Goal: Task Accomplishment & Management: Use online tool/utility

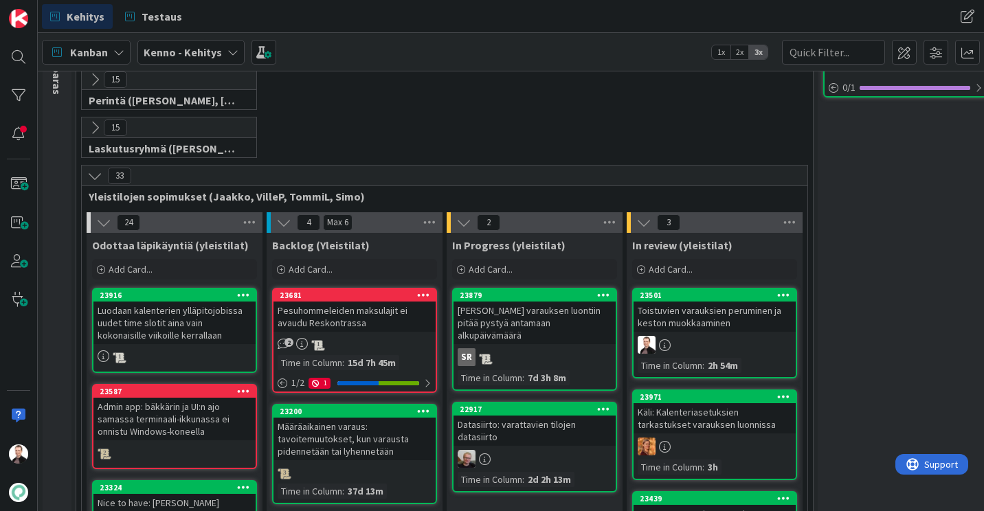
scroll to position [143, 0]
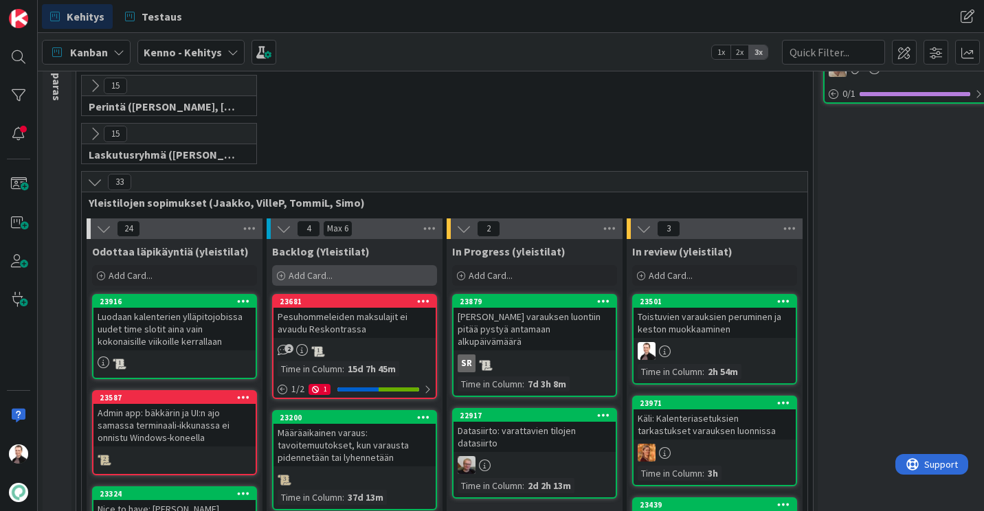
click at [311, 280] on span "Add Card..." at bounding box center [311, 275] width 44 height 12
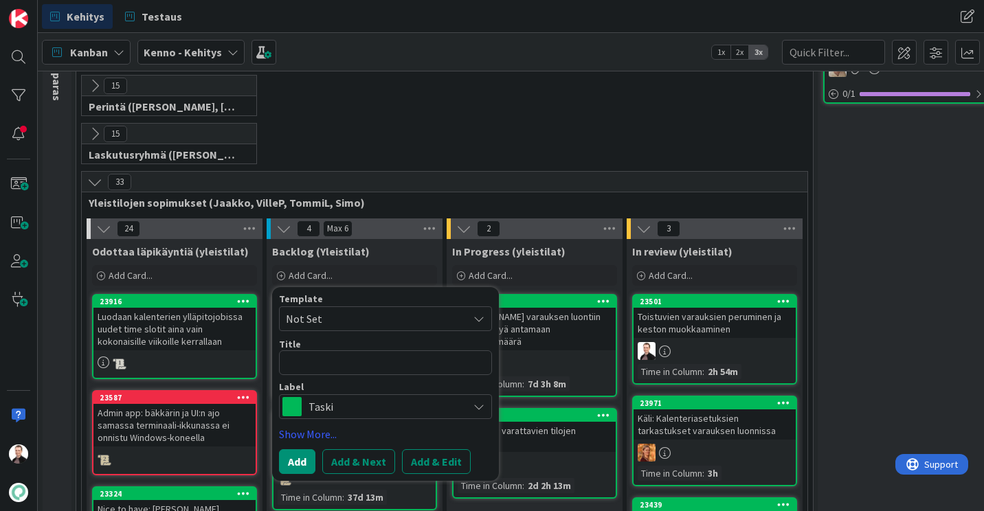
click at [344, 396] on div "Taski" at bounding box center [385, 407] width 213 height 25
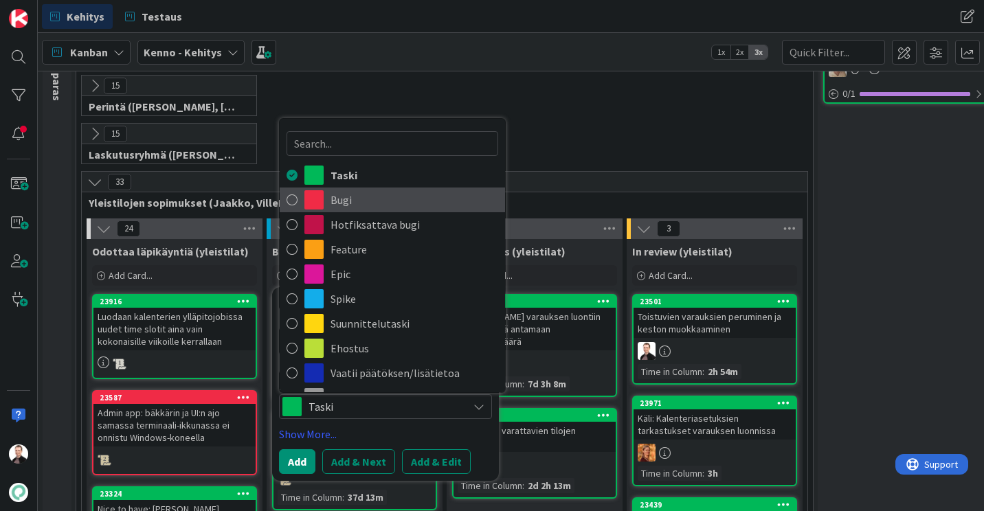
click at [373, 203] on span "Bugi" at bounding box center [415, 200] width 168 height 21
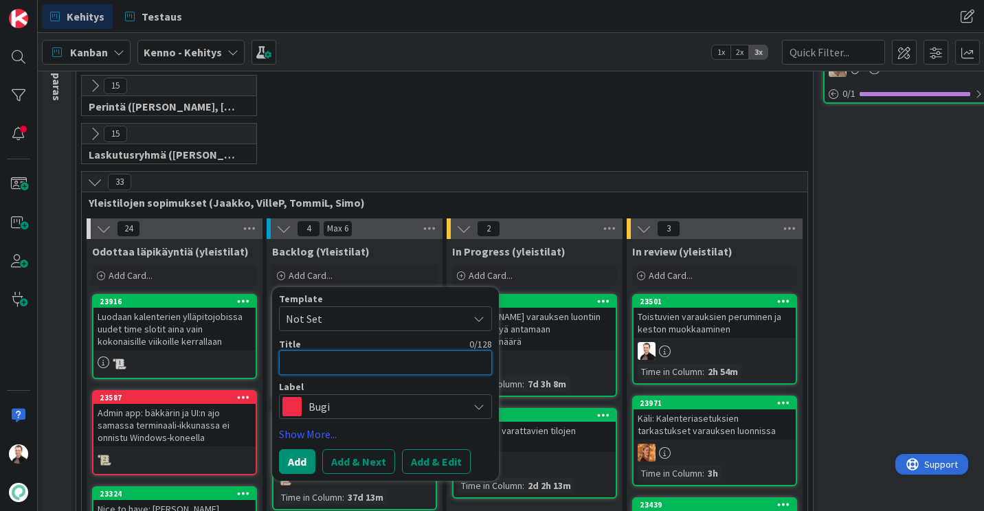
click at [327, 355] on textarea at bounding box center [385, 363] width 213 height 25
type textarea "x"
type textarea "I"
type textarea "x"
type textarea "Il"
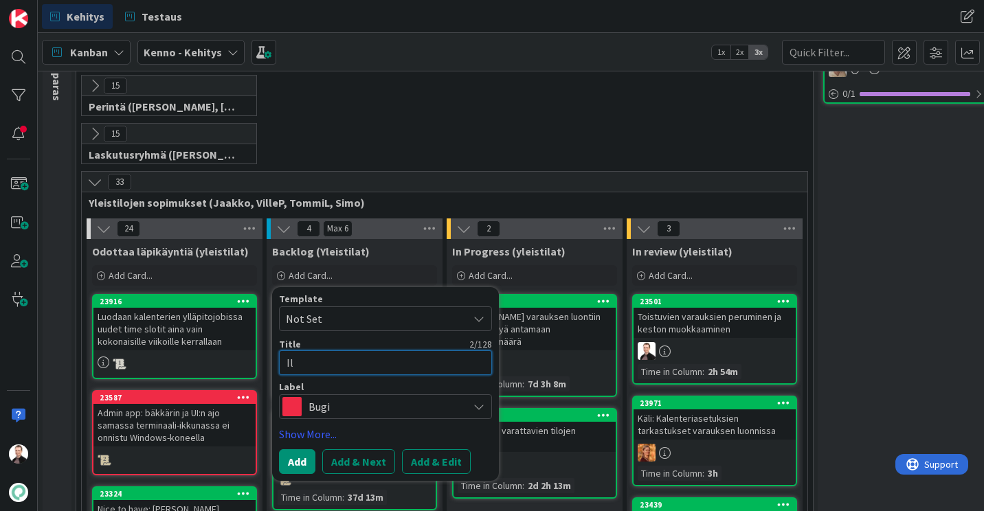
type textarea "x"
type textarea "Ilm"
type textarea "x"
type textarea "Ilmai"
type textarea "x"
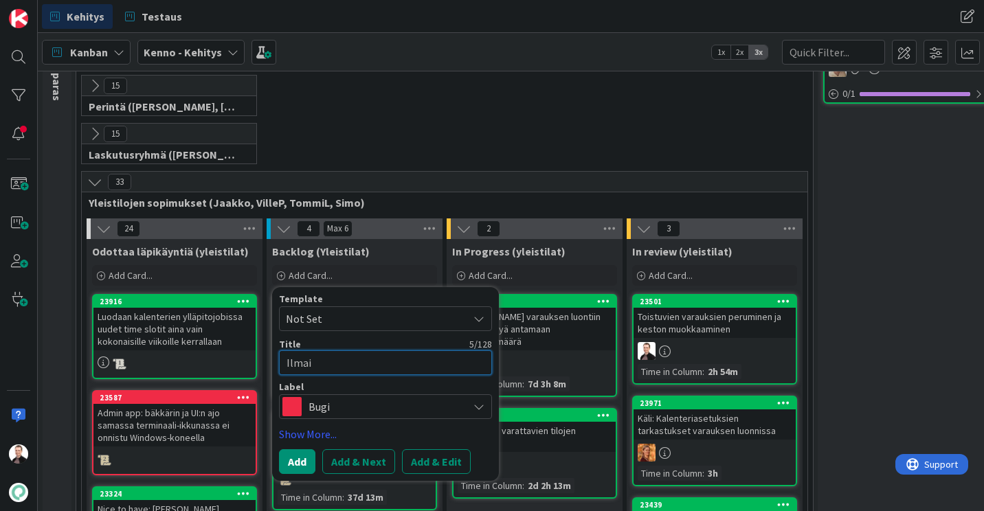
type textarea "Ilmais"
type textarea "x"
type textarea "Ilmaist"
type textarea "x"
type textarea "Ilmaiste"
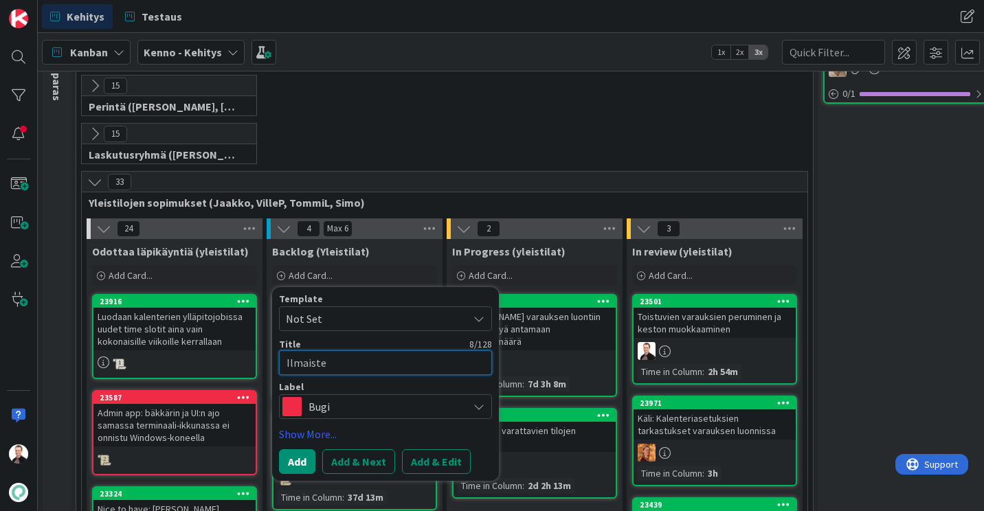
type textarea "x"
type textarea "Ilmaisten"
type textarea "x"
type textarea "Ilmaisten"
type textarea "x"
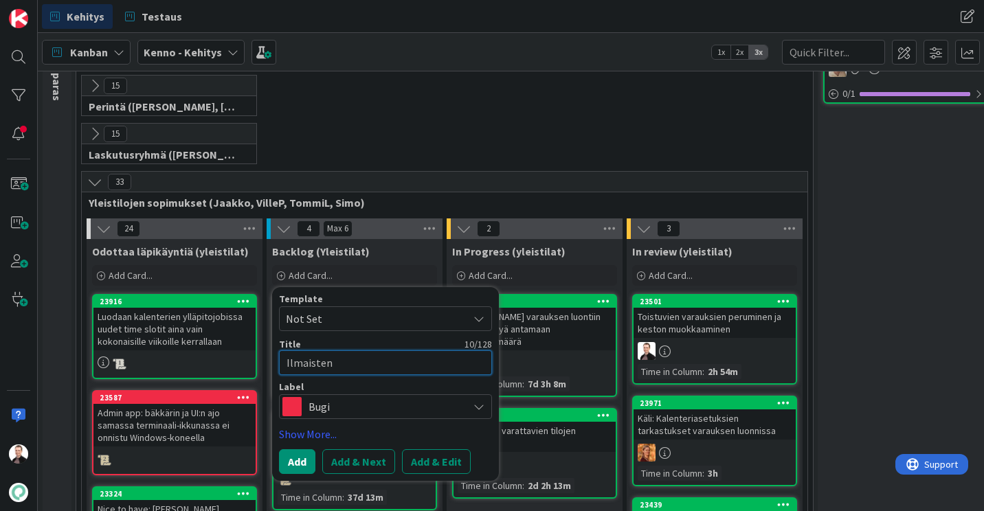
type textarea "Ilmaisten"
type textarea "x"
type textarea "Ilmaiste"
type textarea "x"
type textarea "Ilmaist"
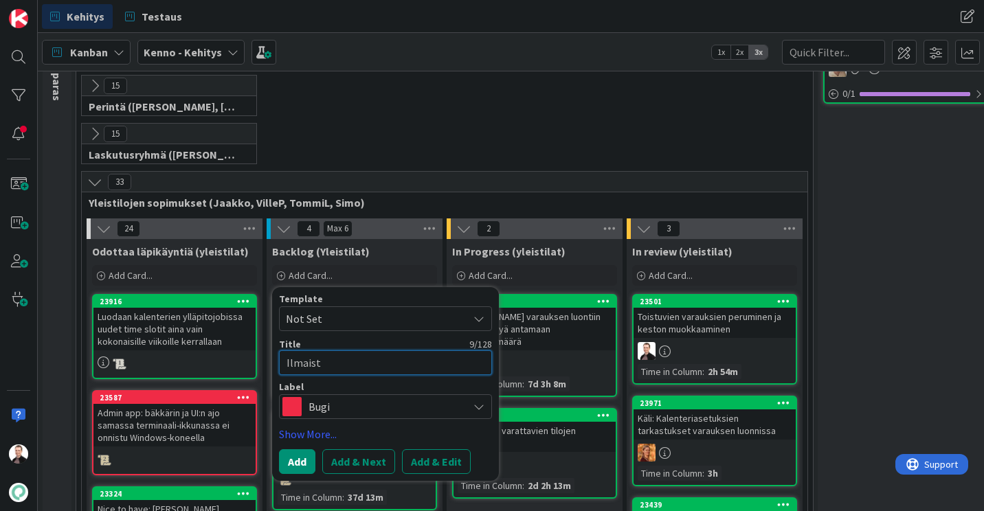
type textarea "x"
type textarea "Ilmais"
type textarea "x"
type textarea "Ilmai"
type textarea "x"
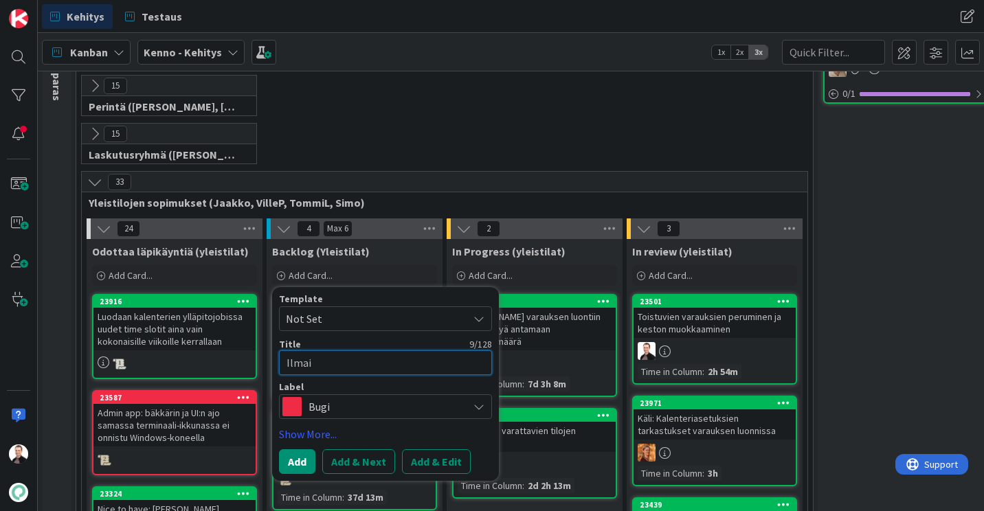
type textarea "Ilma"
type textarea "x"
type textarea "Ilm"
type textarea "x"
type textarea "Il"
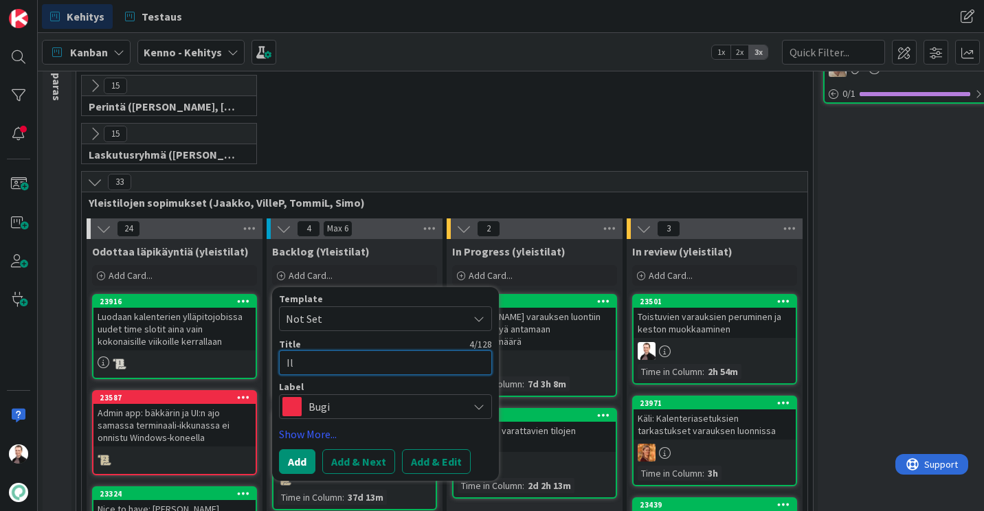
type textarea "x"
type textarea "I"
type textarea "x"
type textarea "K"
type textarea "x"
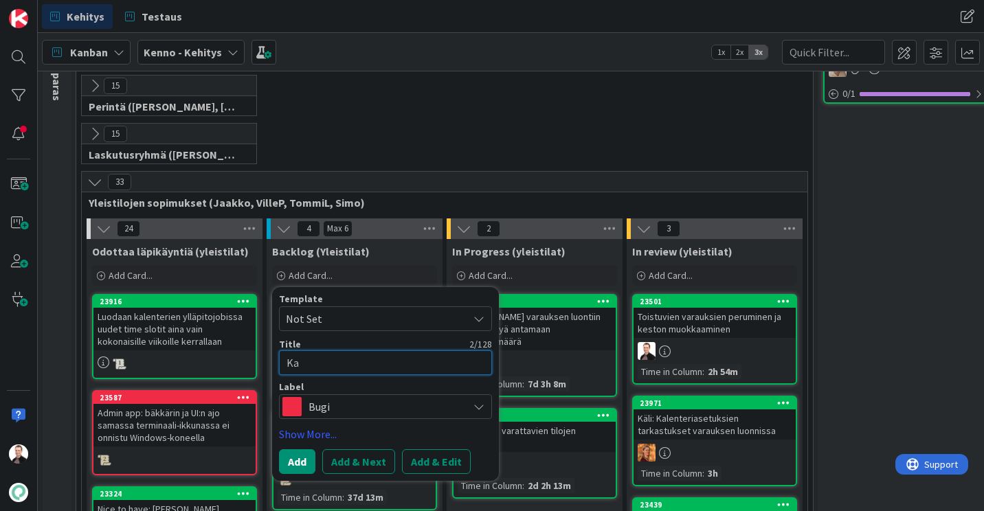
type textarea "Kal"
type textarea "x"
type textarea "Kale"
type textarea "x"
type textarea "Kalen"
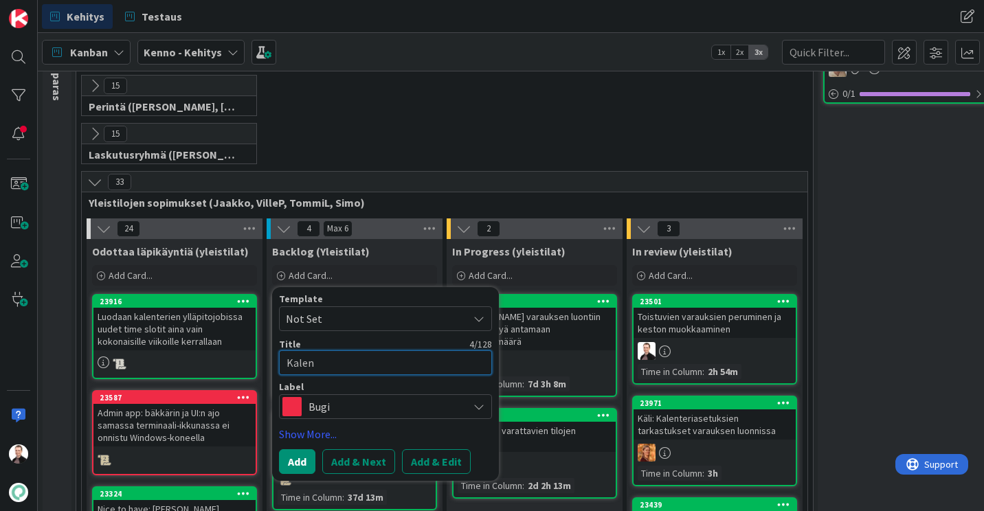
type textarea "x"
type textarea "Kalent"
type textarea "x"
type textarea "Kalenter"
type textarea "x"
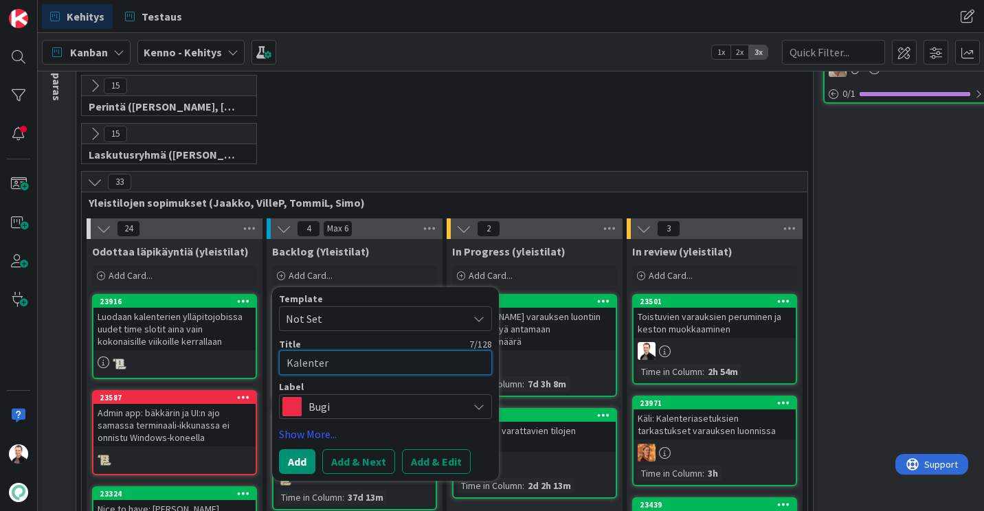
type textarea "Kalenteri"
type textarea "x"
type textarea "Kalenterin"
type textarea "x"
type textarea "Kalenterin"
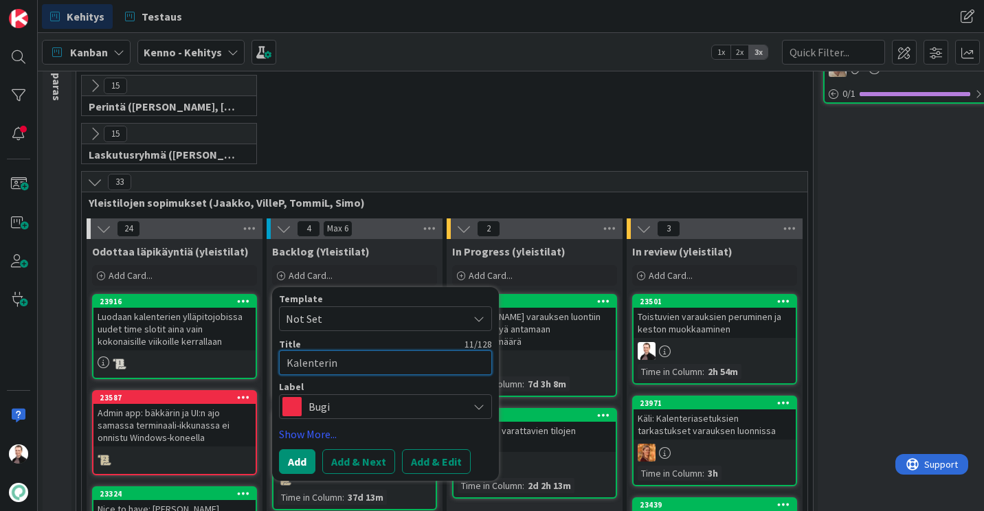
type textarea "x"
type textarea "Kalenterin m"
type textarea "x"
type textarea "Kalenterin mu"
type textarea "x"
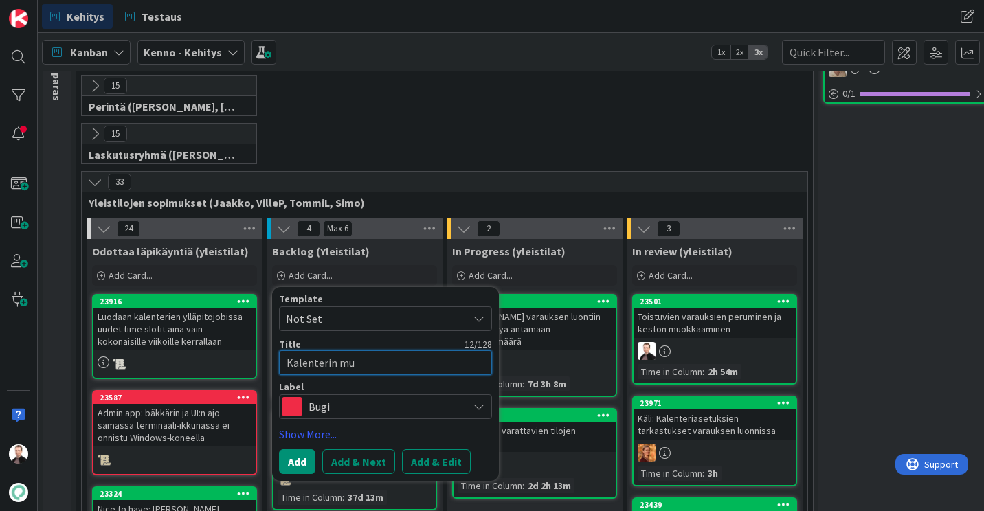
type textarea "Kalenterin muo"
type textarea "x"
type textarea "Kalenterin muok"
type textarea "x"
type textarea "Kalenterin muokk"
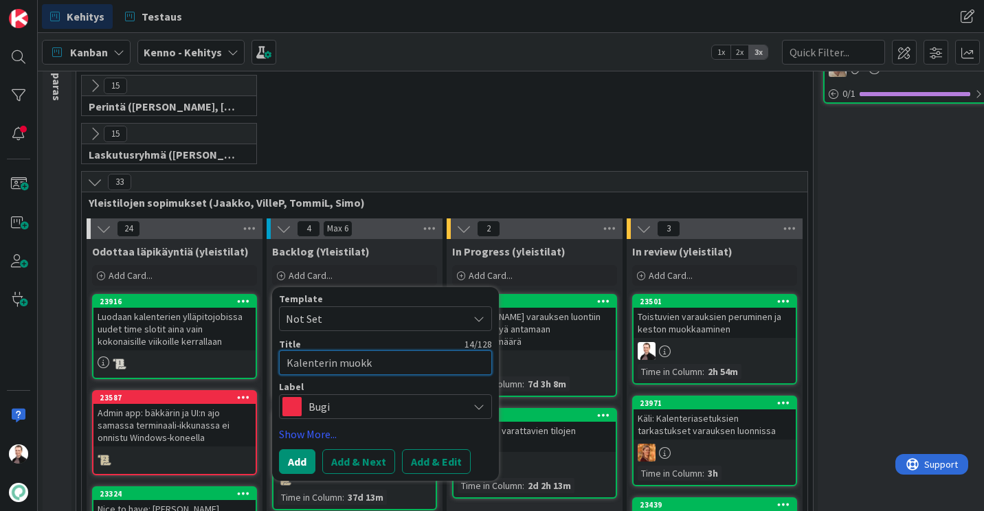
type textarea "x"
type textarea "Kalenterin muokkau"
type textarea "x"
type textarea "Kalenterin muokkaus"
type textarea "x"
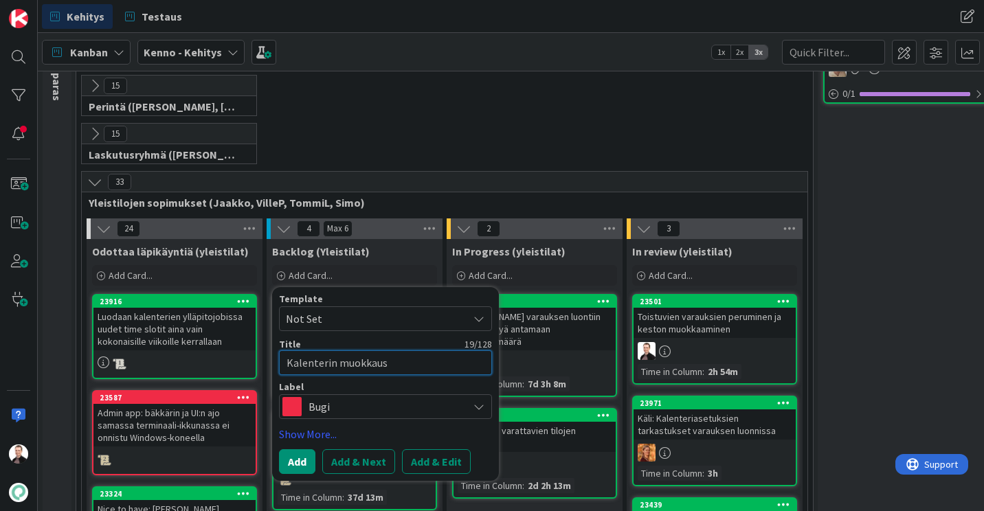
type textarea "Kalenterin muokkaus:"
type textarea "x"
type textarea "Kalenterin muokkaus:"
type textarea "x"
type textarea "Kalenterin muokkaus:"
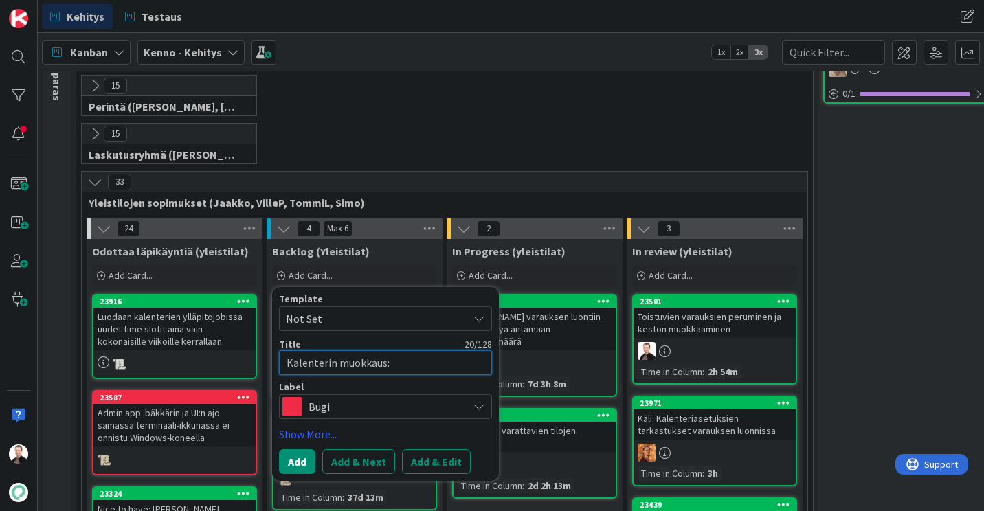
type textarea "x"
type textarea "Kalenterin muokkaus"
type textarea "x"
type textarea "Kalenterin muokkau"
type textarea "x"
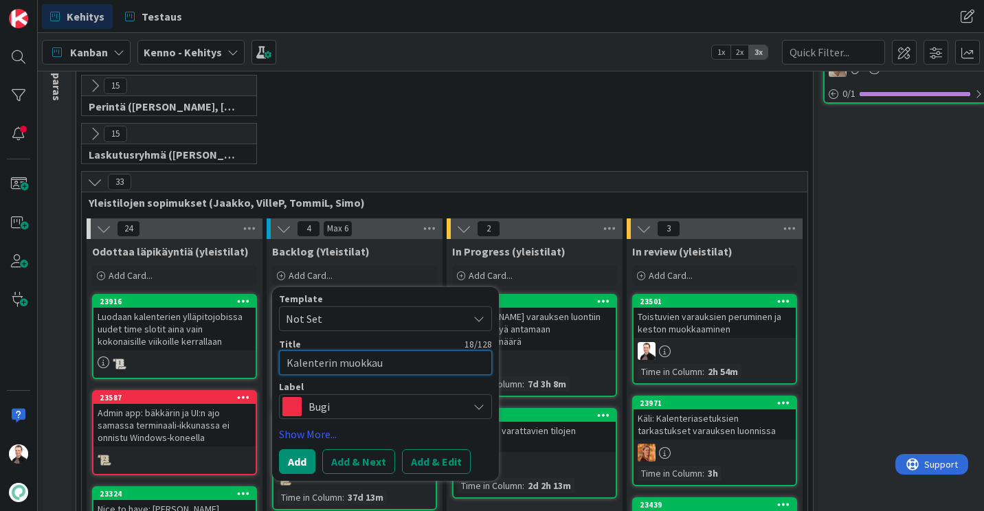
type textarea "Kalenterin muokka"
type textarea "x"
type textarea "Kalenterin muokk"
type textarea "x"
type textarea "Kalenterin muok"
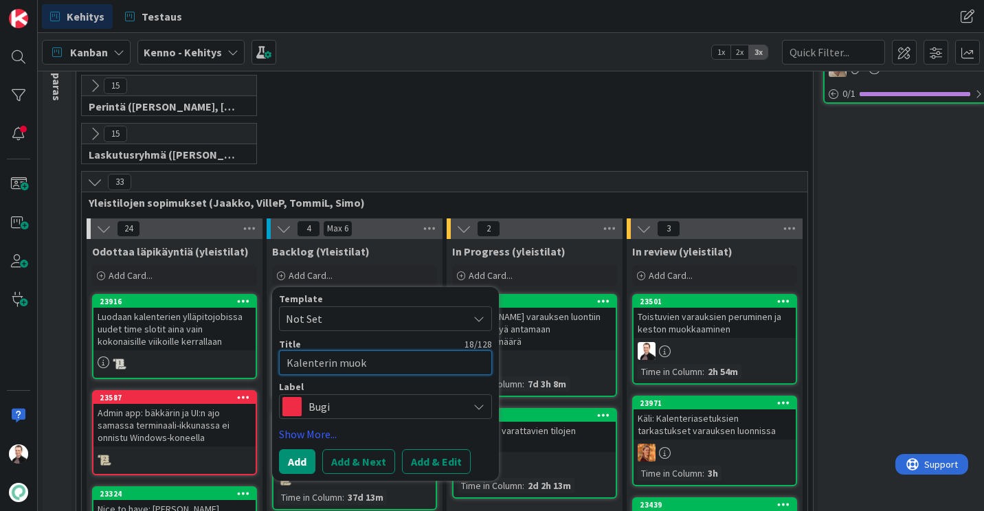
type textarea "x"
type textarea "Kalenterin muo"
type textarea "x"
type textarea "Kalenterin mu"
type textarea "x"
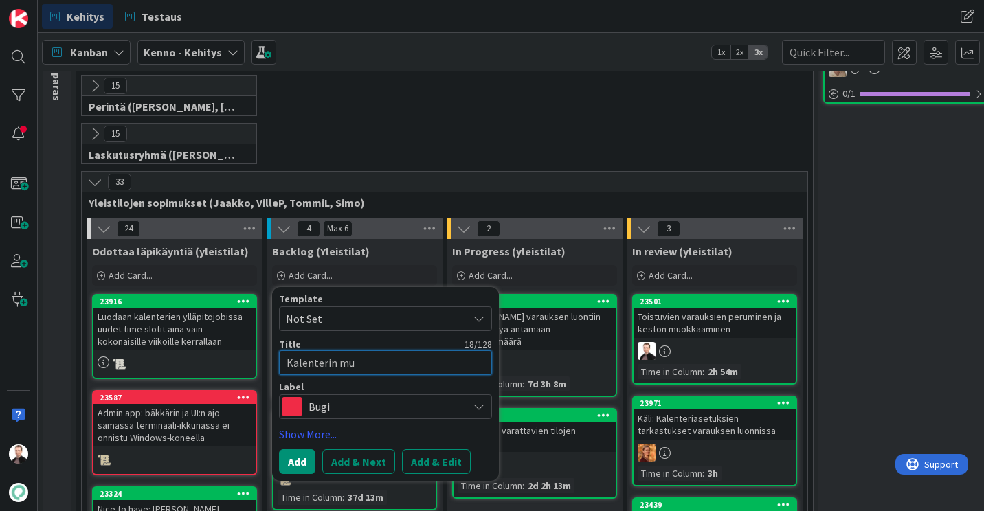
type textarea "Kalenterin m"
type textarea "x"
type textarea "Kalenterin"
type textarea "x"
type textarea "Kalenterin a"
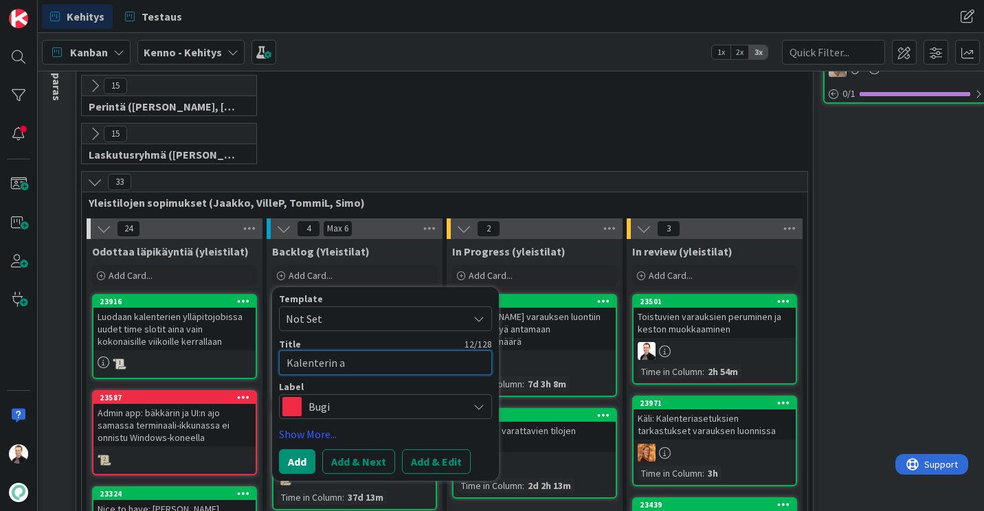
type textarea "x"
type textarea "Kalenterin as"
type textarea "x"
type textarea "Kalenterin ase"
type textarea "x"
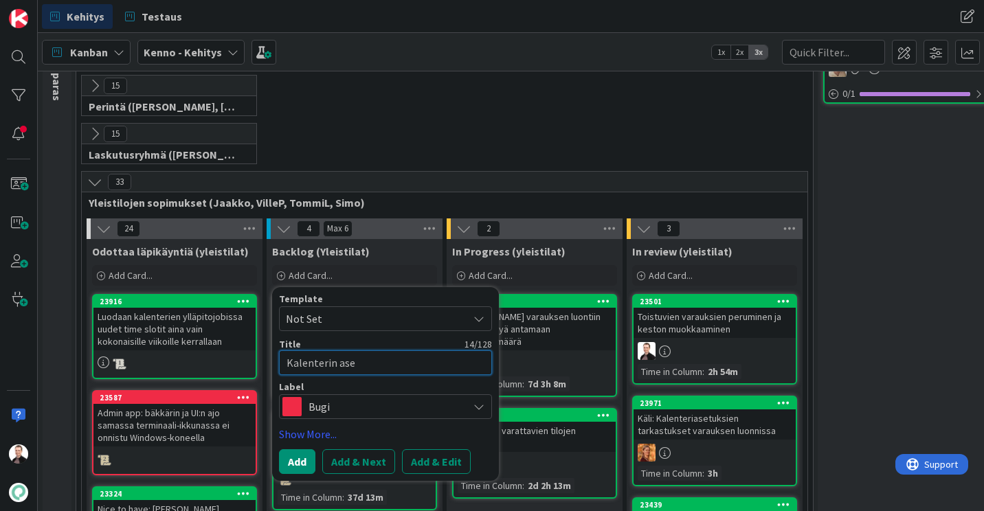
type textarea "Kalenterin aset"
type textarea "x"
type textarea "Kalenterin asetu"
type textarea "x"
type textarea "Kalenterin asetuk"
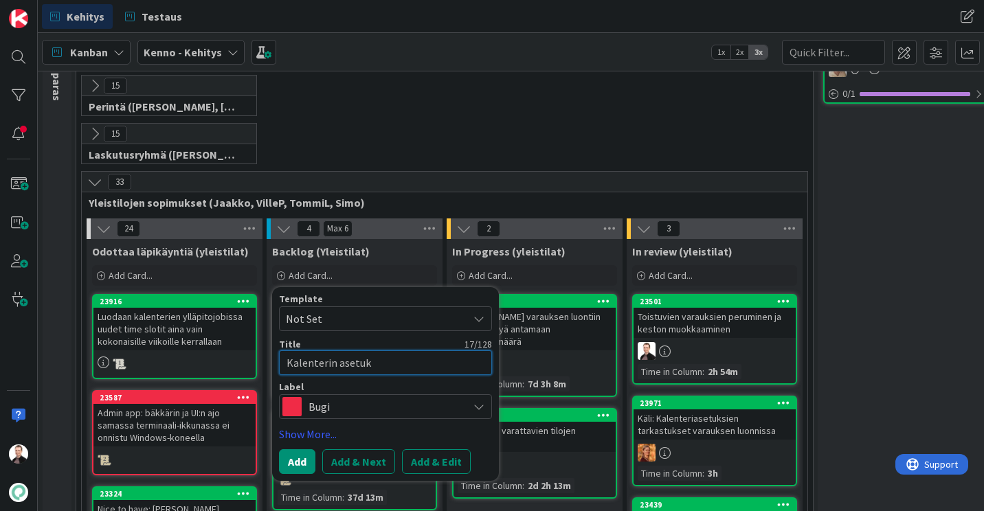
type textarea "x"
type textarea "Kalenterin asetukse"
type textarea "x"
type textarea "Kalenterin asetukset"
type textarea "x"
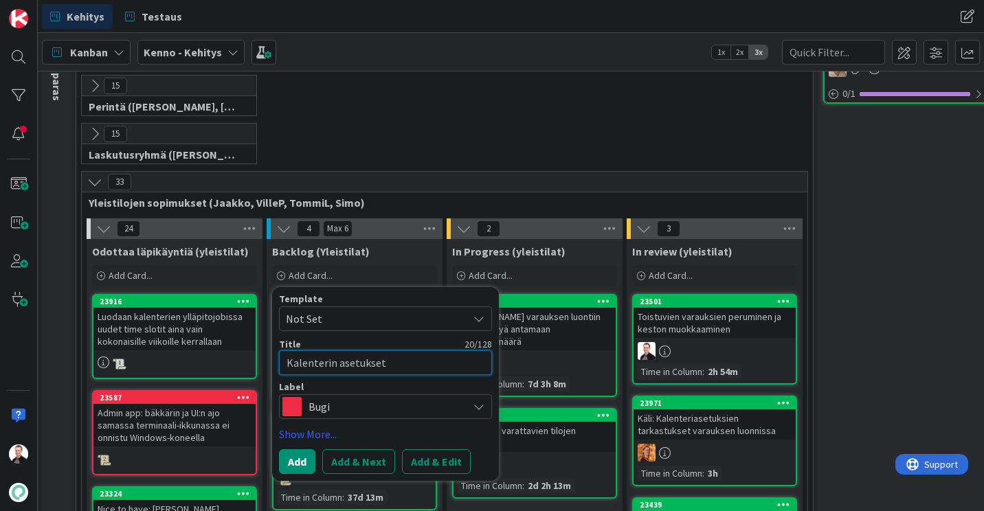
type textarea "Kalenterin asetukset:"
type textarea "x"
type textarea "Kalenterin asetukset:"
type textarea "x"
type textarea "Kalenterin asetukset: I"
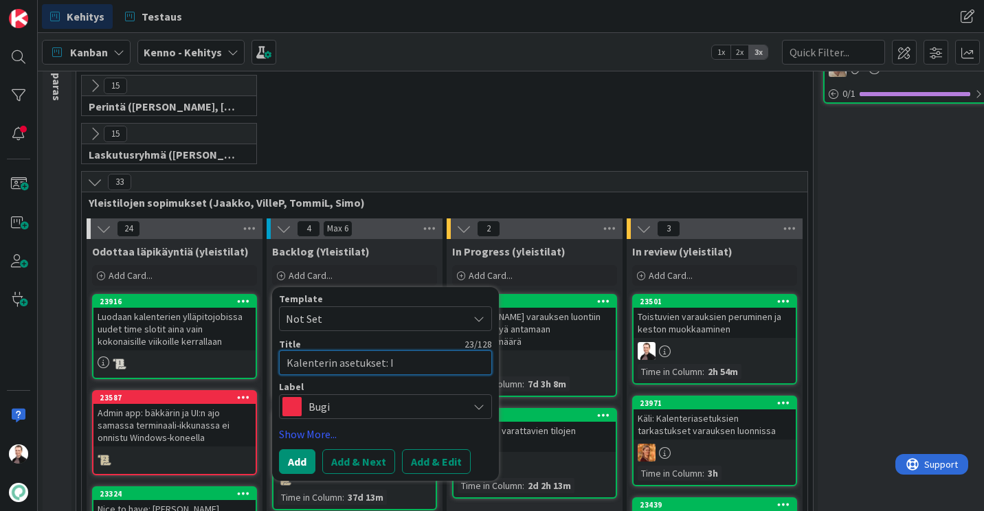
type textarea "x"
type textarea "Kalenterin asetukset: Il"
type textarea "x"
type textarea "Kalenterin asetukset: Ilm"
type textarea "x"
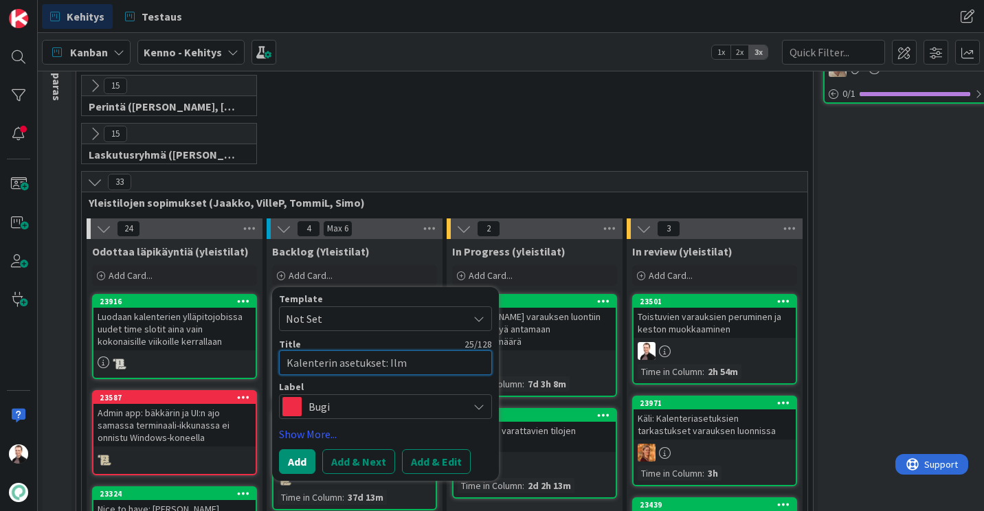
type textarea "Kalenterin asetukset: Ilma"
type textarea "x"
type textarea "Kalenterin asetukset: Ilmai"
type textarea "x"
type textarea "Kalenterin asetukset: Ilmais"
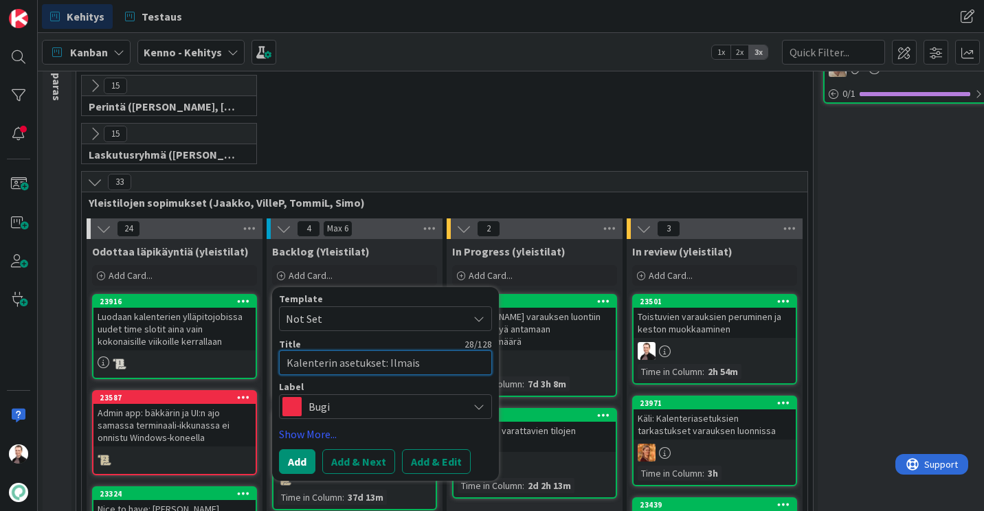
type textarea "x"
type textarea "Kalenterin asetukset: Ilmaist"
type textarea "x"
type textarea "Kalenterin asetukset: Ilmaiste"
type textarea "x"
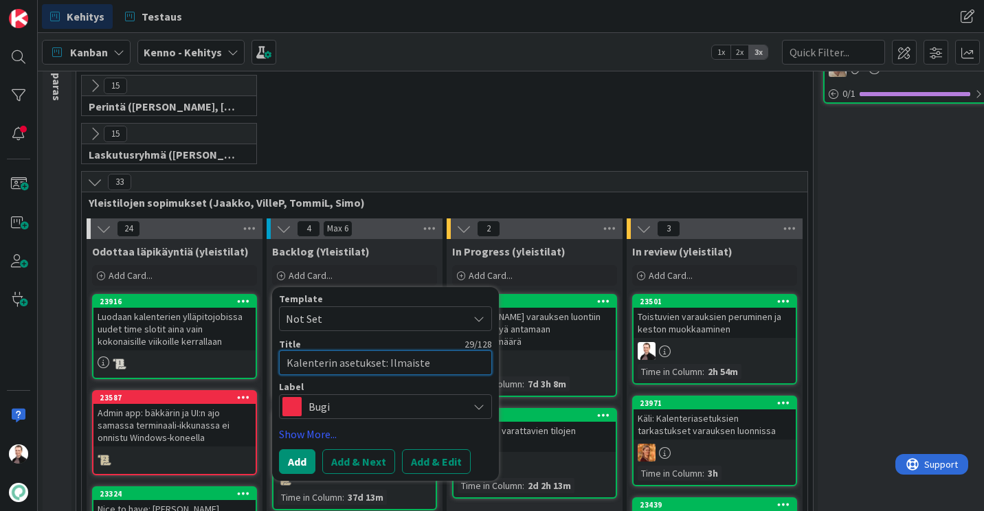
type textarea "Kalenterin asetukset: Ilmaisten"
type textarea "x"
type textarea "Kalenterin asetukset: Ilmaisten"
type textarea "x"
type textarea "Kalenterin asetukset: Ilmaisten v"
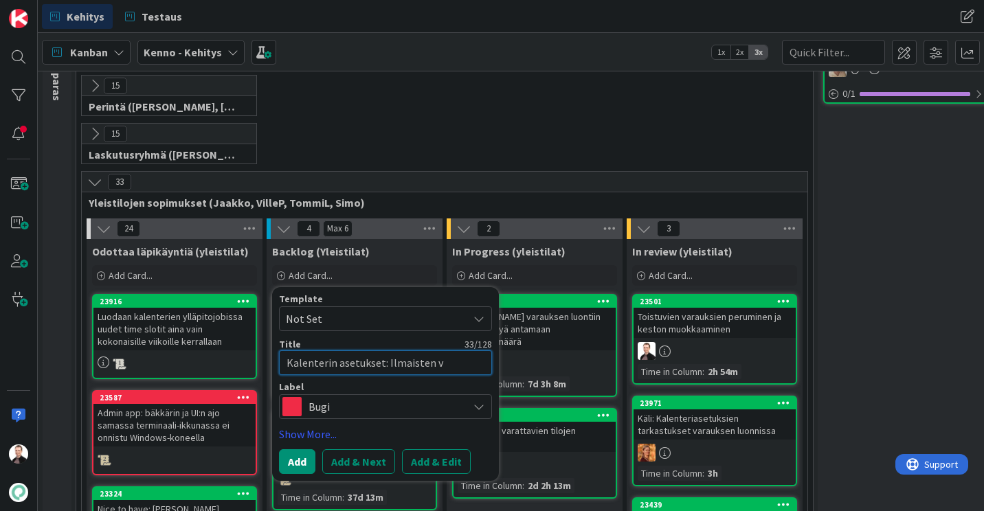
type textarea "x"
type textarea "Kalenterin asetukset: Ilmaisten vu"
type textarea "x"
type textarea "Kalenterin asetukset: Ilmaisten vuo"
type textarea "x"
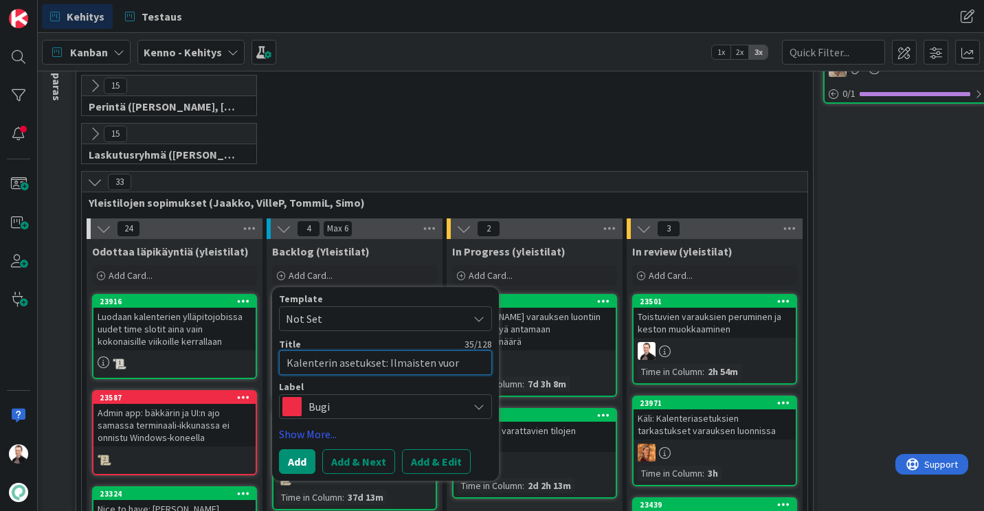
type textarea "Kalenterin asetukset: Ilmaisten vuoro"
type textarea "x"
type textarea "Kalenterin asetukset: Ilmaisten vuoroj"
type textarea "x"
type textarea "Kalenterin asetukset: Ilmaisten vuoroje"
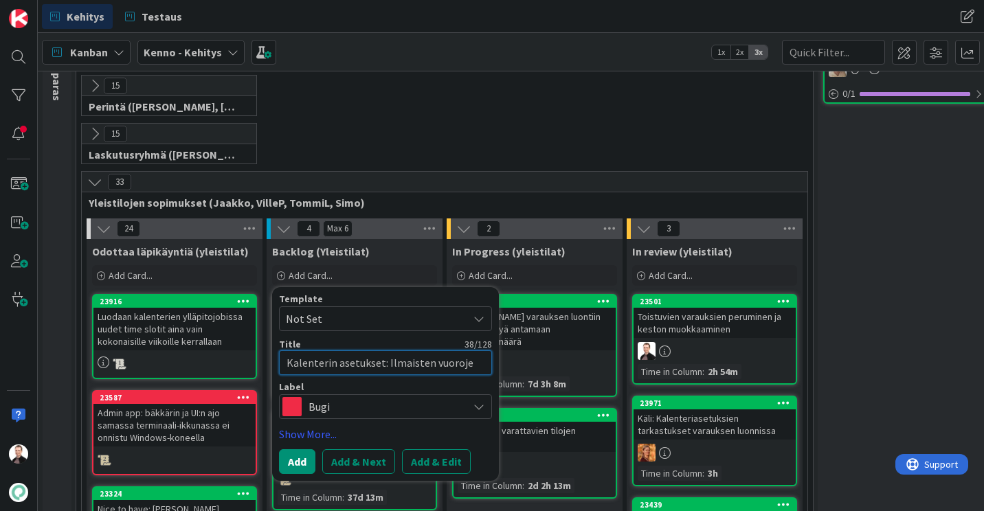
type textarea "x"
type textarea "Kalenterin asetukset: Ilmaisten vuorojen"
type textarea "x"
type textarea "Kalenterin asetukset: Ilmaisten vuorojen"
type textarea "x"
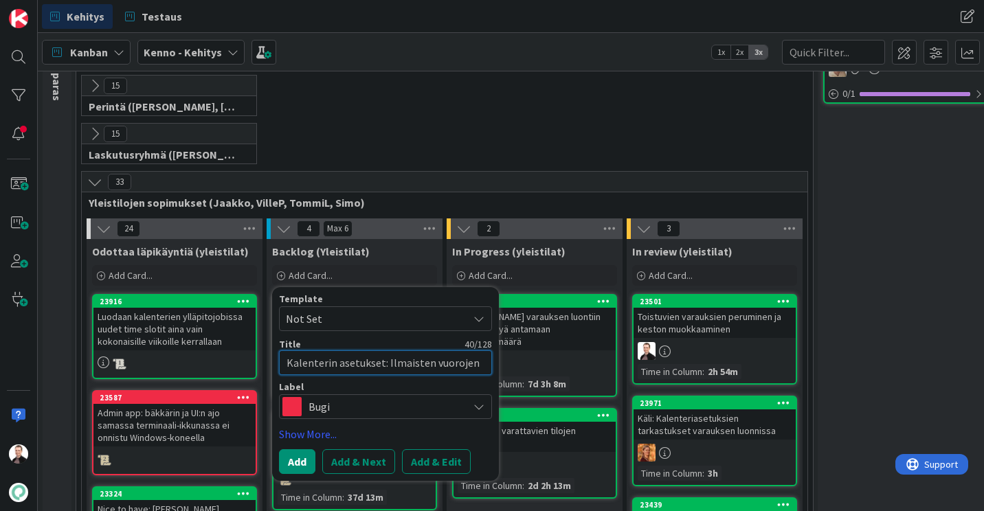
type textarea "Kalenterin asetukset: Ilmaisten vuorojen m"
type textarea "x"
type textarea "Kalenterin asetukset: Ilmaisten vuorojen mä"
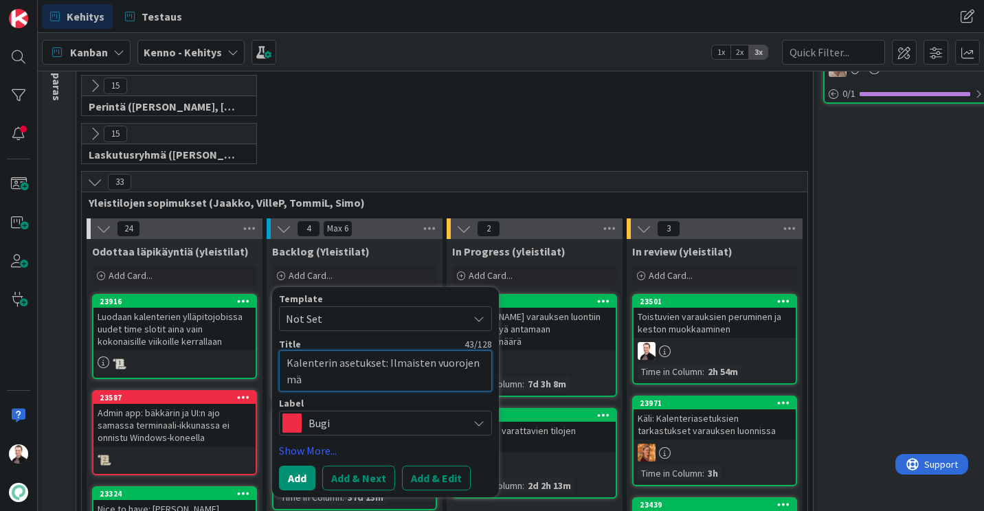
type textarea "x"
type textarea "Kalenterin asetukset: Ilmaisten vuorojen mää"
type textarea "x"
type textarea "Kalenterin asetukset: Ilmaisten vuorojen määr"
type textarea "x"
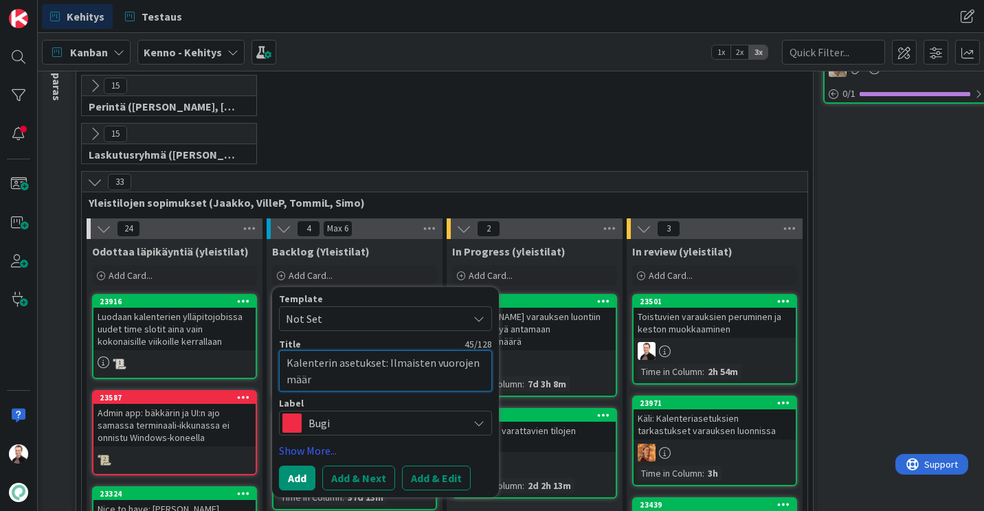
type textarea "Kalenterin asetukset: Ilmaisten vuorojen määrä"
type textarea "x"
type textarea "Kalenterin asetukset: Ilmaisten vuorojen määrä"
type textarea "x"
type textarea "Kalenterin asetukset: Ilmaisten vuorojen määrä t"
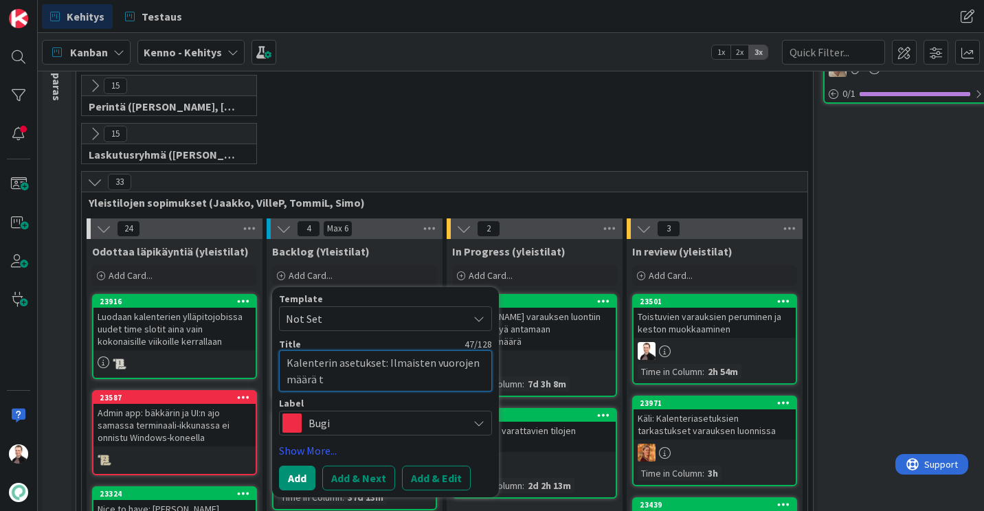
type textarea "x"
type textarea "Kalenterin asetukset: Ilmaisten vuorojen määrä tu"
type textarea "x"
type textarea "Kalenterin asetukset: Ilmaisten vuorojen määrä tul"
type textarea "x"
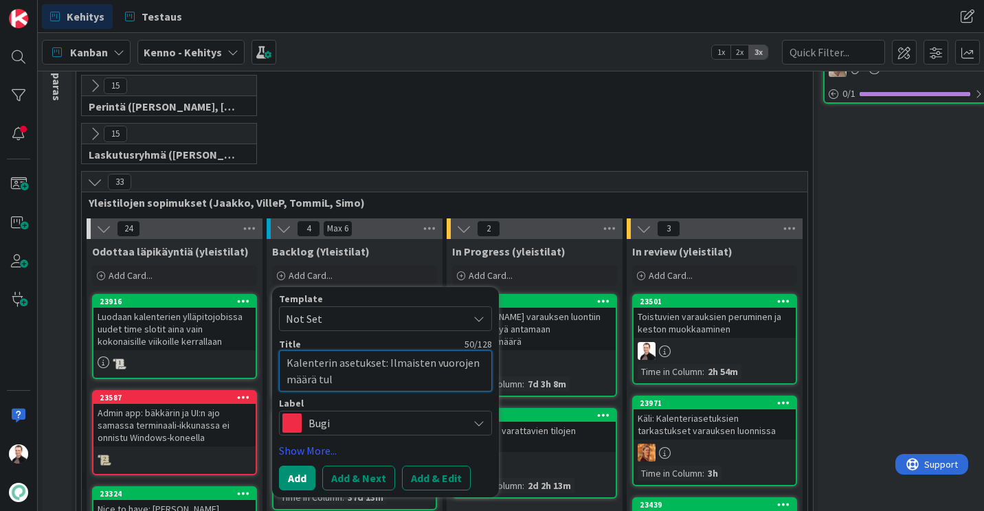
type textarea "Kalenterin asetukset: Ilmaisten vuorojen määrä tuli"
type textarea "x"
type textarea "Kalenterin asetukset: Ilmaisten vuorojen määrä tulis"
type textarea "x"
type textarea "Kalenterin asetukset: Ilmaisten vuorojen määrä tulisi"
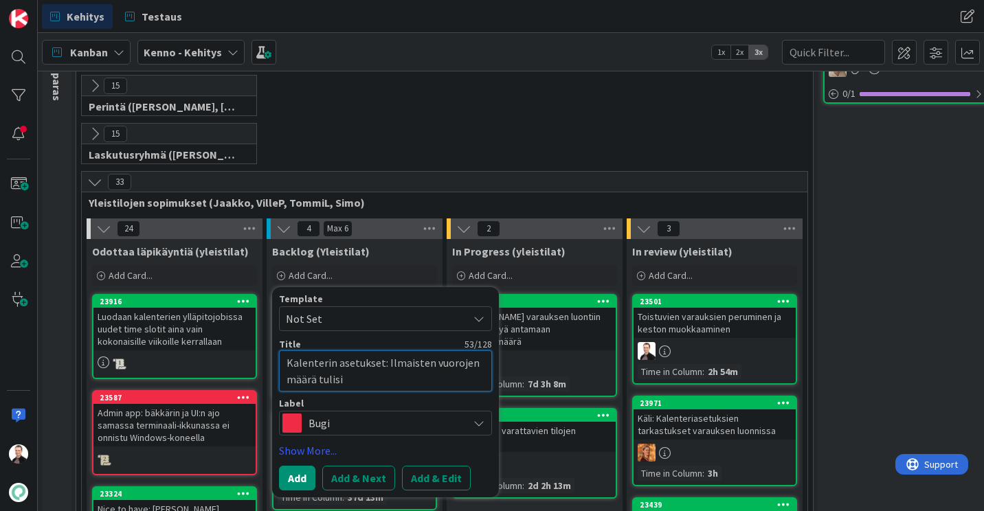
type textarea "x"
type textarea "Kalenterin asetukset: Ilmaisten vuorojen määrä tulisi"
type textarea "x"
type textarea "Kalenterin asetukset: Ilmaisten vuorojen määrä tulisi sa"
type textarea "x"
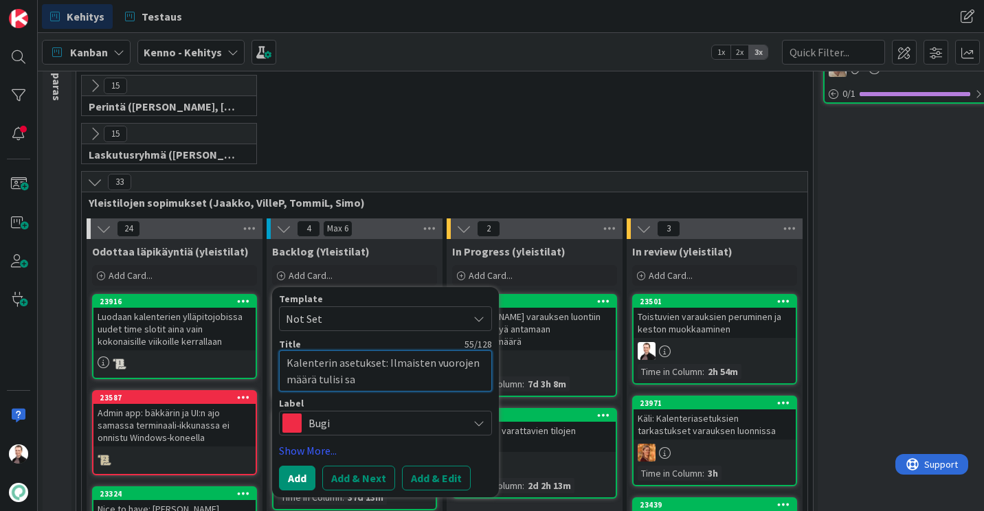
type textarea "Kalenterin asetukset: Ilmaisten vuorojen määrä tulisi sal"
type textarea "x"
type textarea "Kalenterin asetukset: Ilmaisten vuorojen määrä tulisi sall"
type textarea "x"
type textarea "Kalenterin asetukset: Ilmaisten vuorojen määrä tulisi salli"
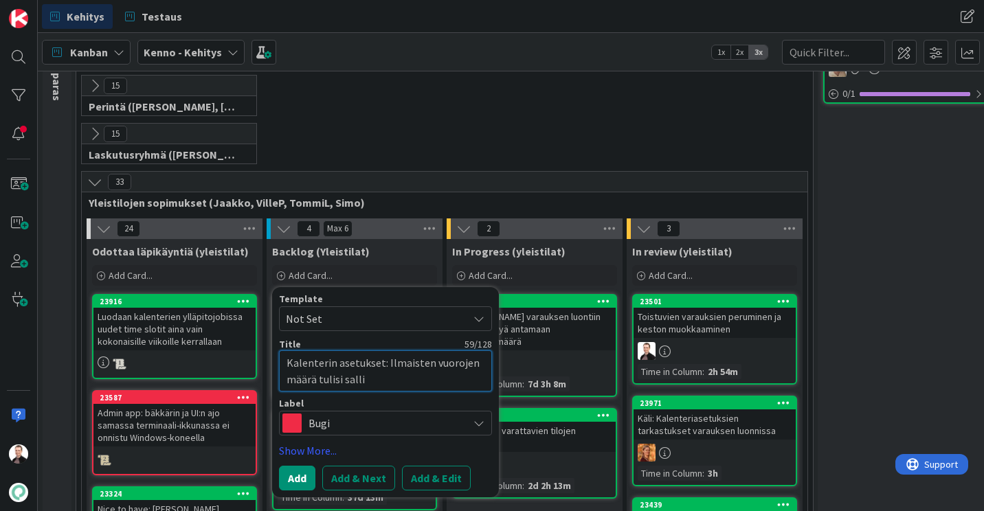
type textarea "x"
type textarea "Kalenterin asetukset: Ilmaisten vuorojen määrä tulisi sallio"
type textarea "x"
type textarea "Kalenterin asetukset: Ilmaisten vuorojen määrä tulisi salli"
type textarea "x"
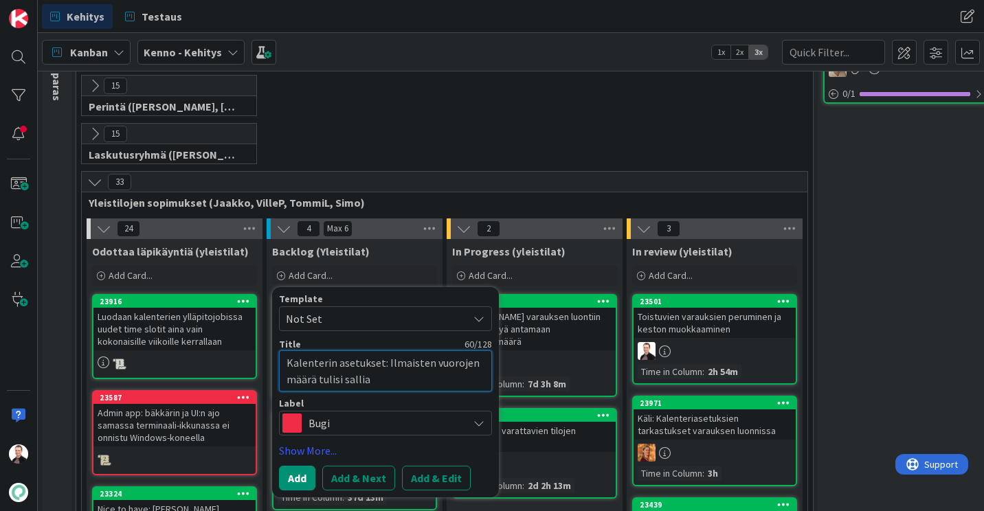
type textarea "Kalenterin asetukset: Ilmaisten vuorojen määrä tulisi sallia"
type textarea "x"
type textarea "Kalenterin asetukset: Ilmaisten vuorojen määrä tulisi sallia 0"
type textarea "x"
type textarea "Kalenterin asetukset: Ilmaisten vuorojen määrä tulisi sallia 0"
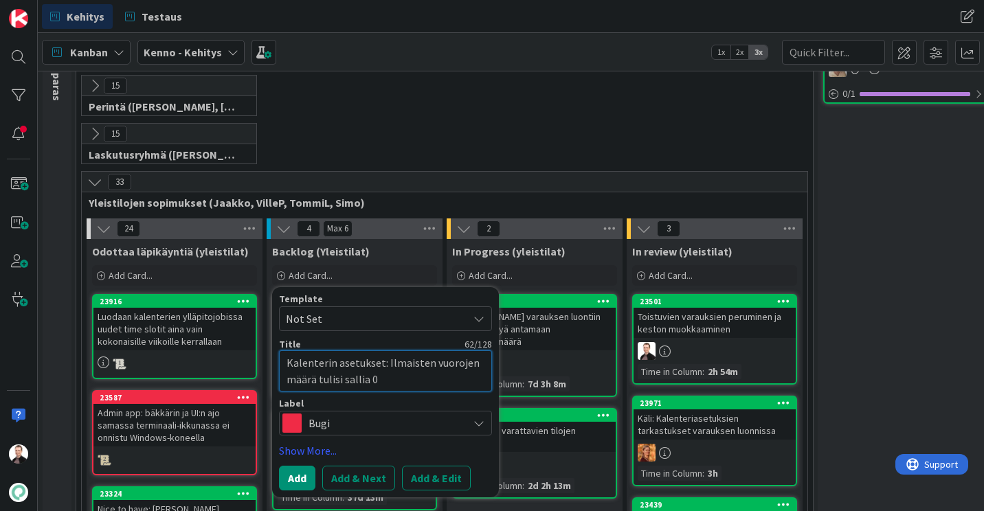
type textarea "x"
type textarea "Kalenterin asetukset: Ilmaisten vuorojen määrä tulisi sallia 0 ar"
type textarea "x"
type textarea "Kalenterin asetukset: Ilmaisten vuorojen määrä tulisi sallia 0 arv"
type textarea "x"
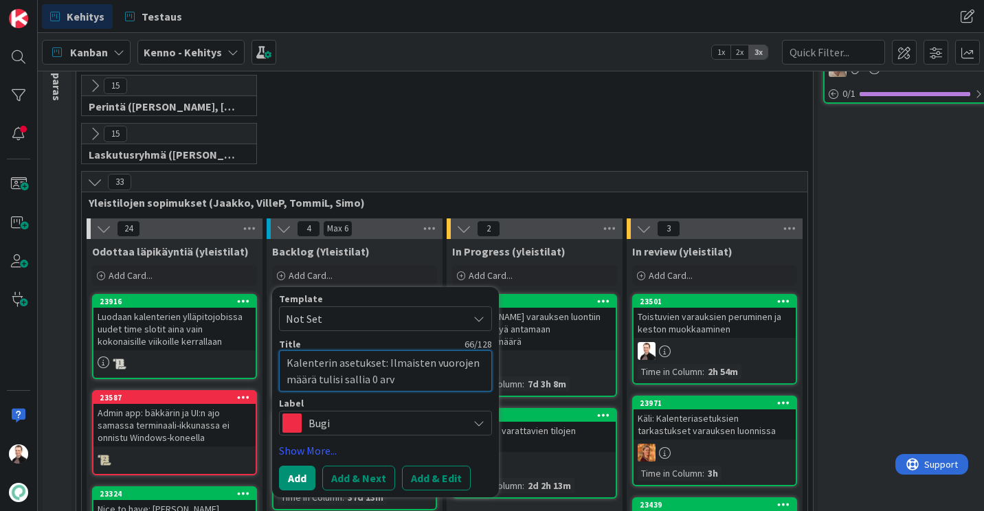
type textarea "Kalenterin asetukset: Ilmaisten vuorojen määrä tulisi sallia 0 arvo"
type textarea "x"
click at [309, 472] on button "Add" at bounding box center [297, 478] width 36 height 25
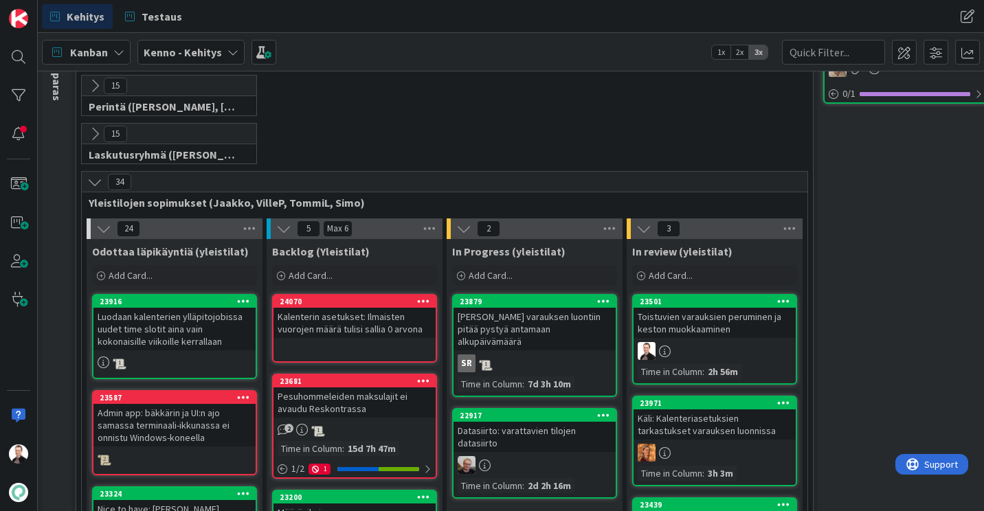
click at [382, 313] on div "Kalenterin asetukset: Ilmaisten vuorojen määrä tulisi sallia 0 arvona" at bounding box center [355, 323] width 162 height 30
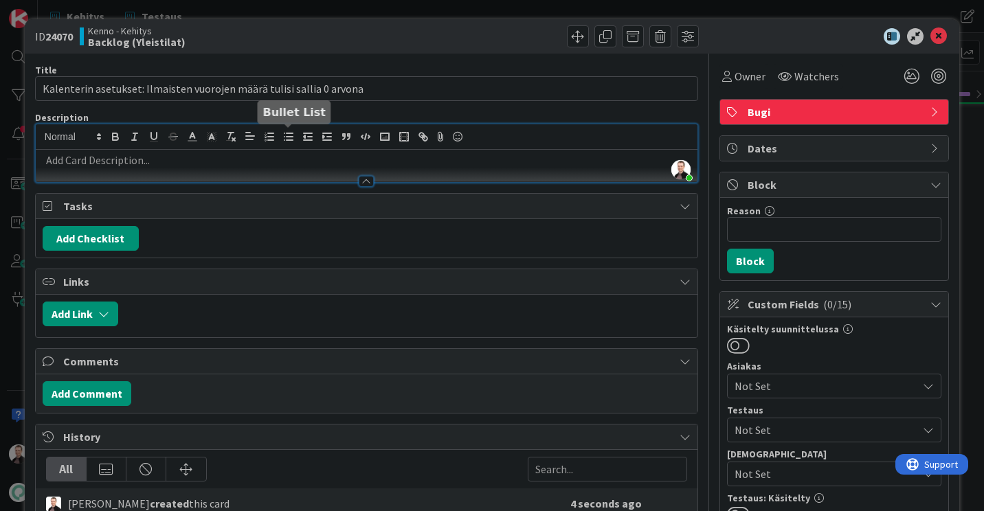
click at [284, 133] on div "[PERSON_NAME] just joined" at bounding box center [367, 153] width 662 height 58
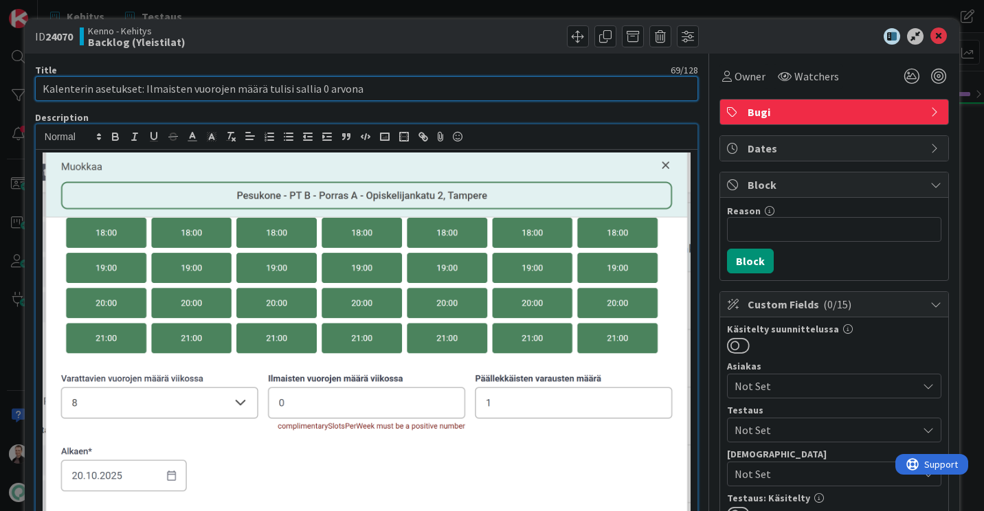
click at [454, 79] on input "Kalenterin asetukset: Ilmaisten vuorojen määrä tulisi sallia 0 arvona" at bounding box center [366, 88] width 663 height 25
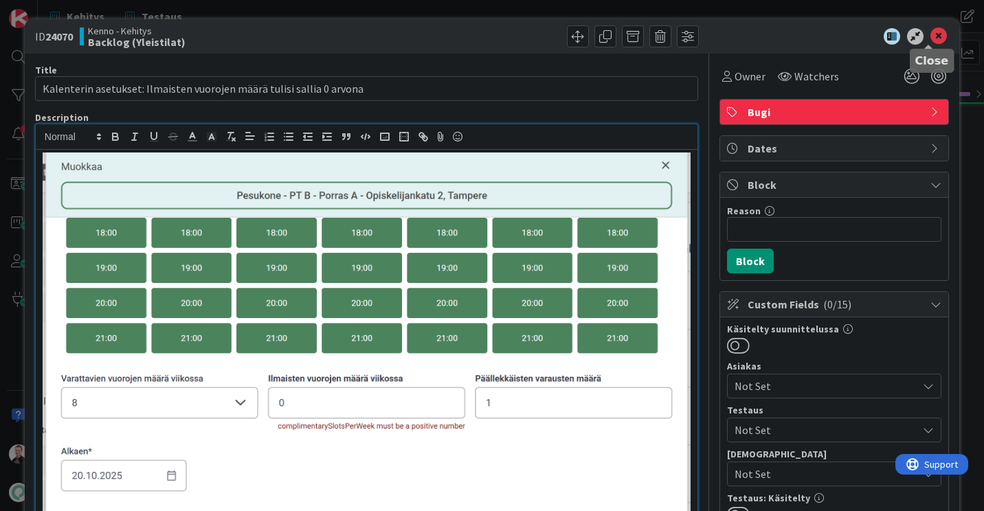
click at [932, 34] on icon at bounding box center [939, 36] width 16 height 16
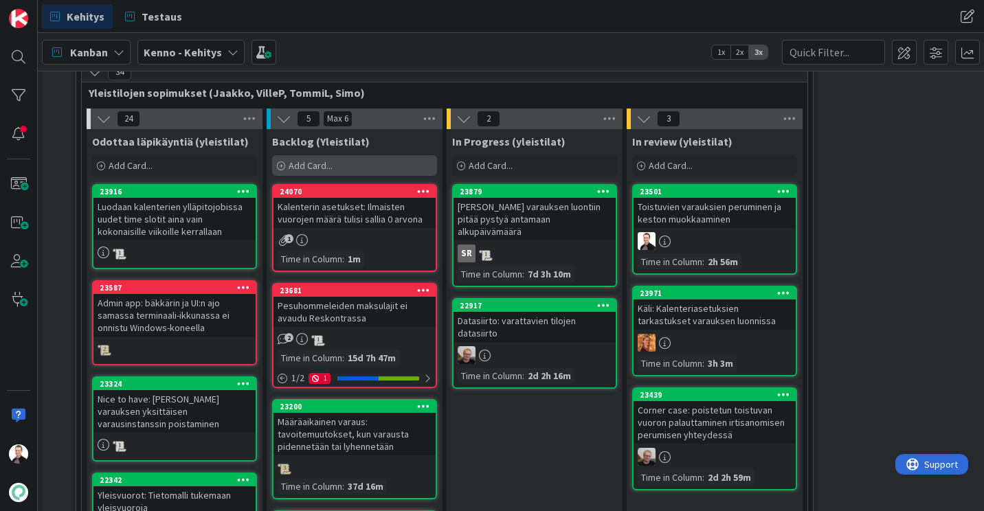
scroll to position [252, 0]
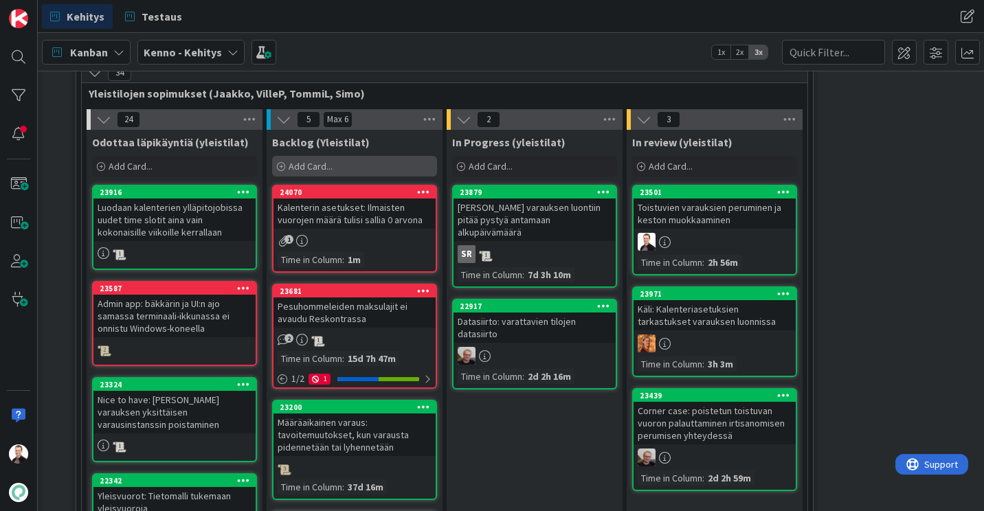
click at [328, 172] on span "Add Card..." at bounding box center [311, 166] width 44 height 12
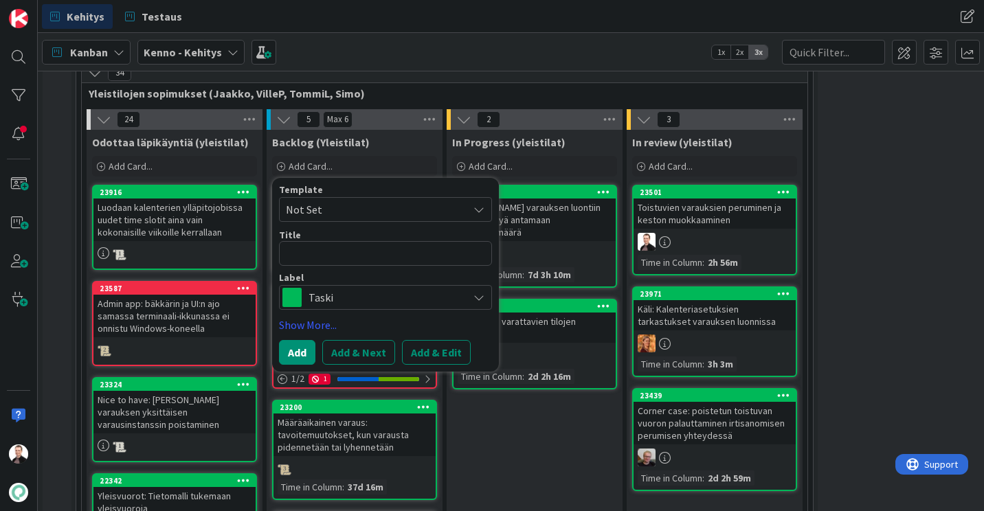
click at [329, 294] on span "Taski" at bounding box center [385, 297] width 153 height 19
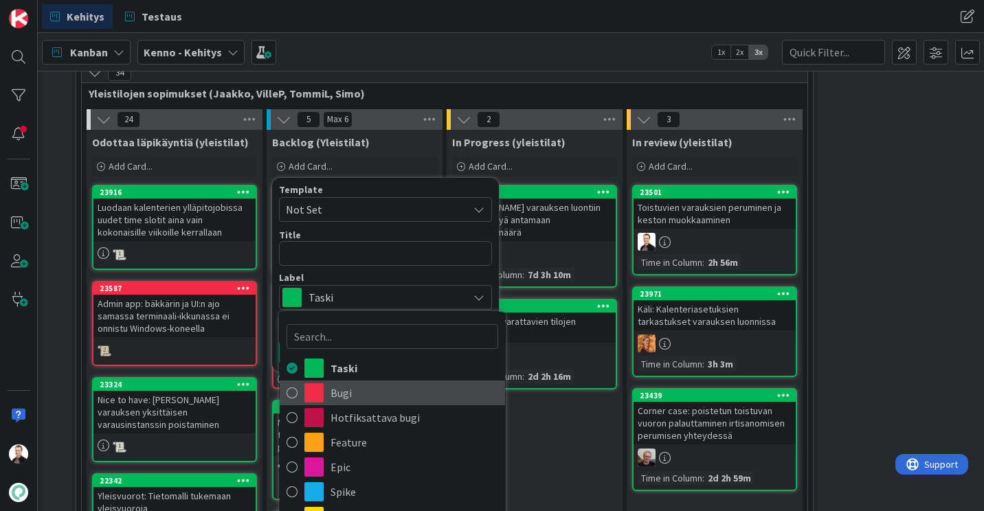
click at [342, 390] on span "Bugi" at bounding box center [415, 393] width 168 height 21
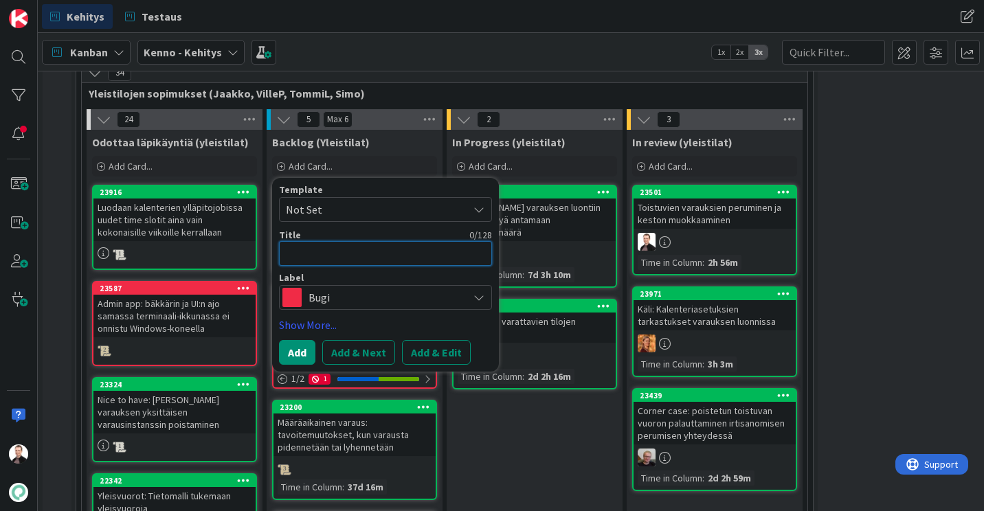
click at [341, 250] on textarea at bounding box center [385, 253] width 213 height 25
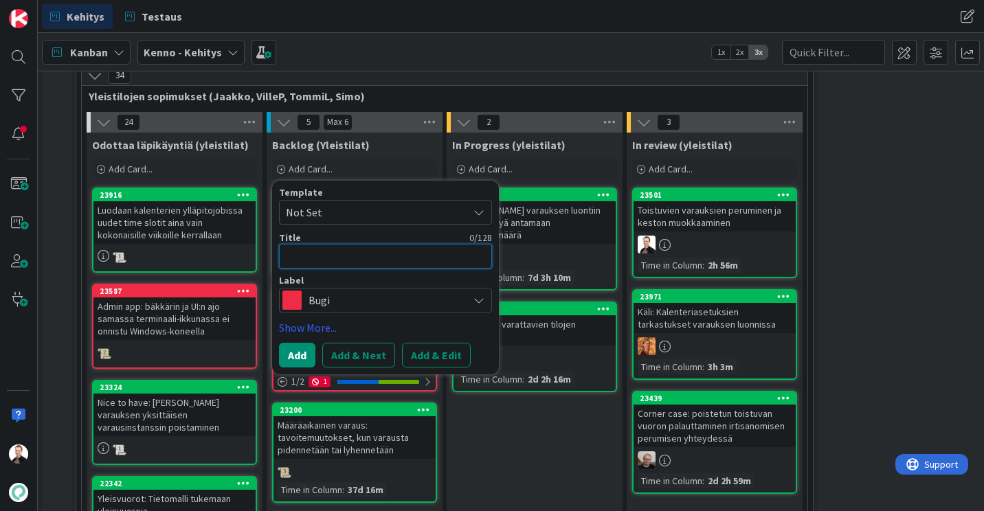
scroll to position [249, 0]
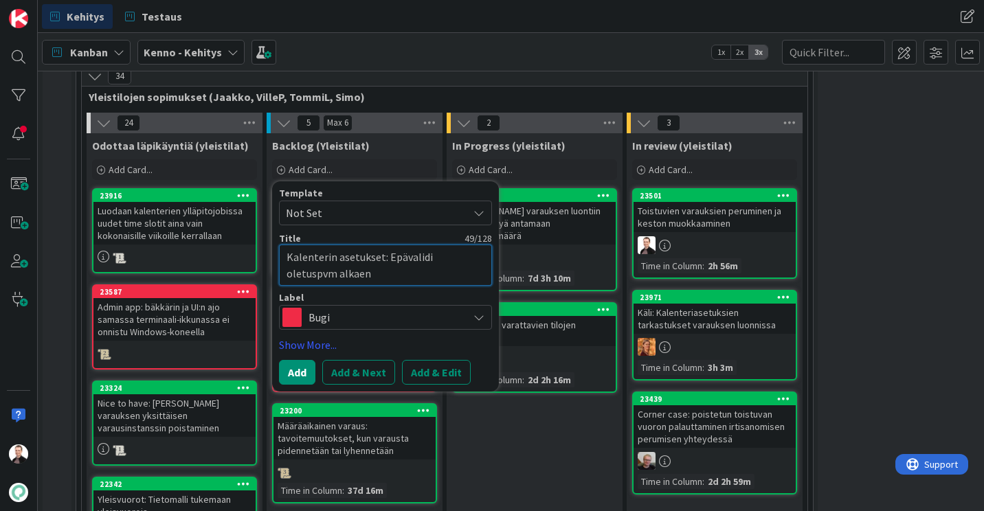
drag, startPoint x: 366, startPoint y: 277, endPoint x: 432, endPoint y: 262, distance: 67.0
click at [432, 262] on textarea "Kalenterin asetukset: Epävalidi oletuspvm alkaen" at bounding box center [385, 265] width 213 height 41
click at [420, 257] on textarea "Kalenterin asetukset: Väärä alkaen oletuspvm" at bounding box center [385, 265] width 213 height 41
click at [340, 279] on textarea "Kalenterin asetukset: Väärä "alkaen" oletuspvm" at bounding box center [385, 265] width 213 height 41
click at [301, 366] on button "Add" at bounding box center [297, 372] width 36 height 25
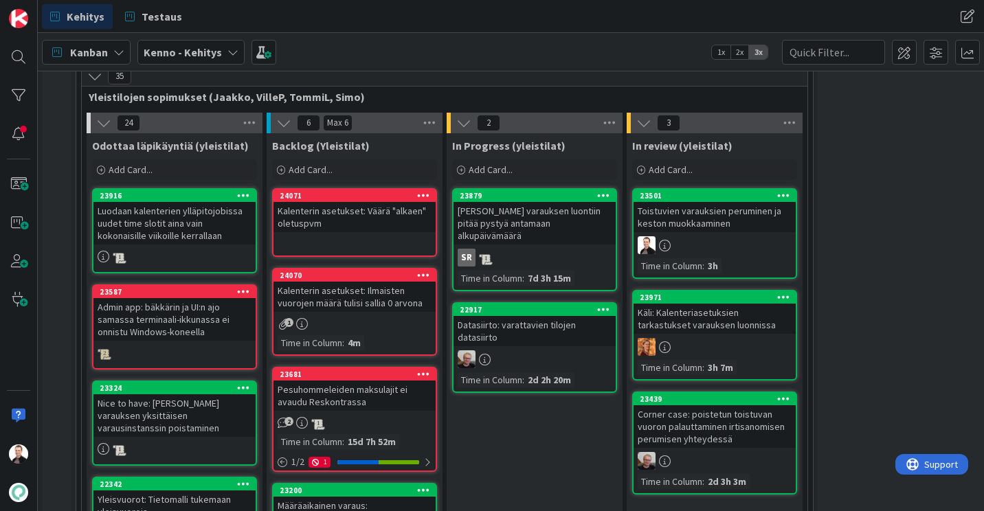
click at [351, 225] on div "Kalenterin asetukset: Väärä "alkaen" oletuspvm" at bounding box center [355, 217] width 162 height 30
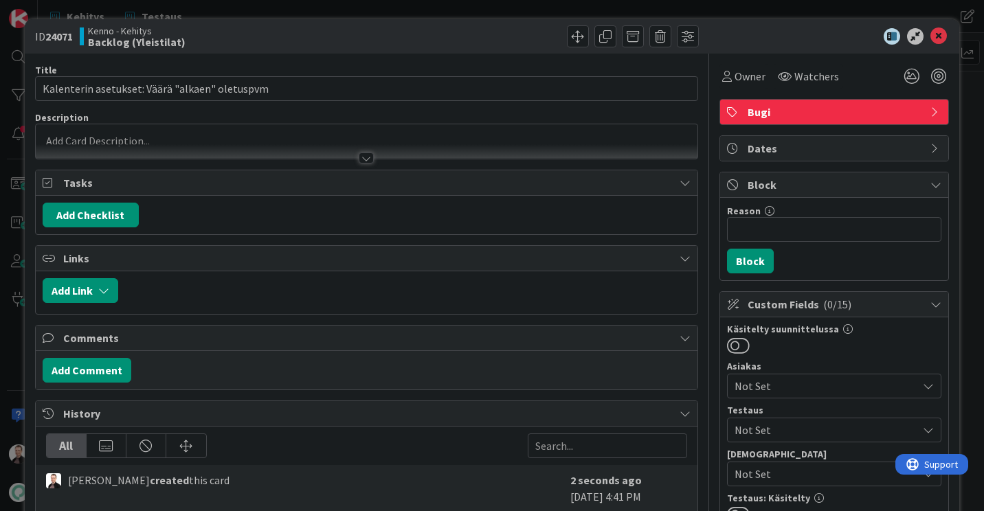
click at [170, 137] on p at bounding box center [367, 141] width 648 height 16
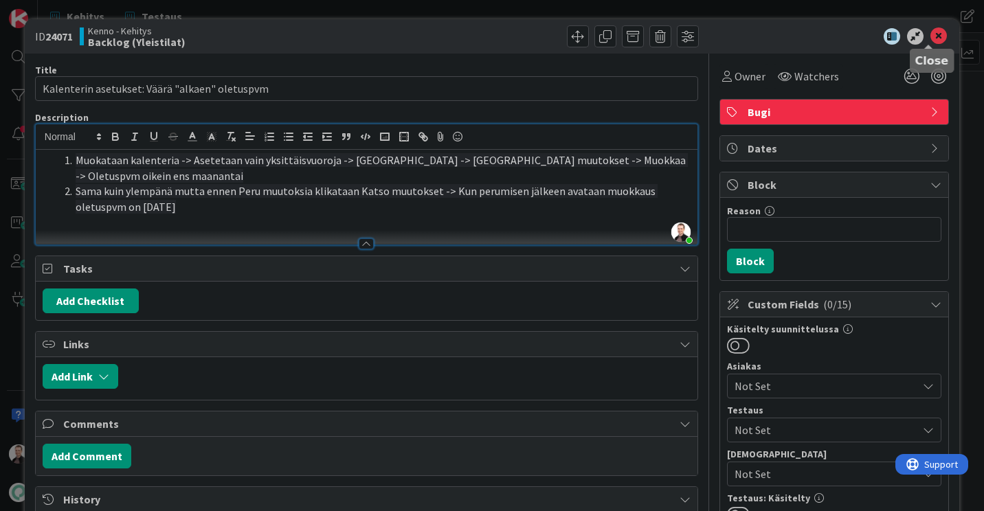
click at [931, 34] on icon at bounding box center [939, 36] width 16 height 16
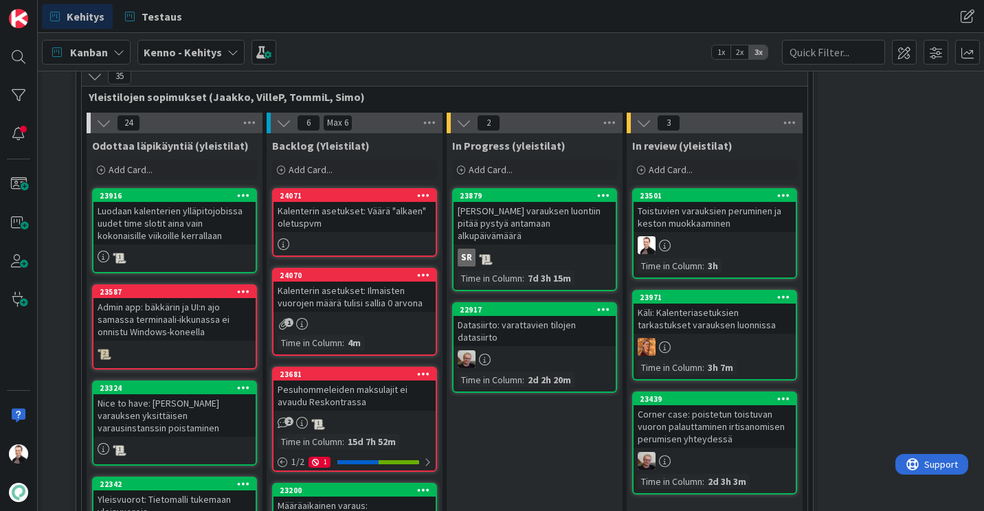
click at [360, 212] on div "Kalenterin asetukset: Väärä "alkaen" oletuspvm" at bounding box center [355, 217] width 162 height 30
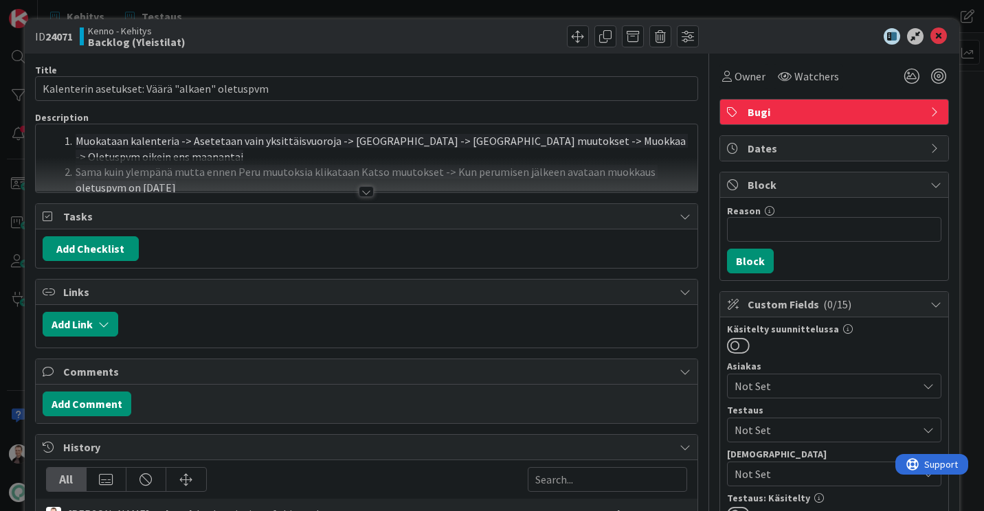
click at [362, 191] on div at bounding box center [366, 191] width 15 height 11
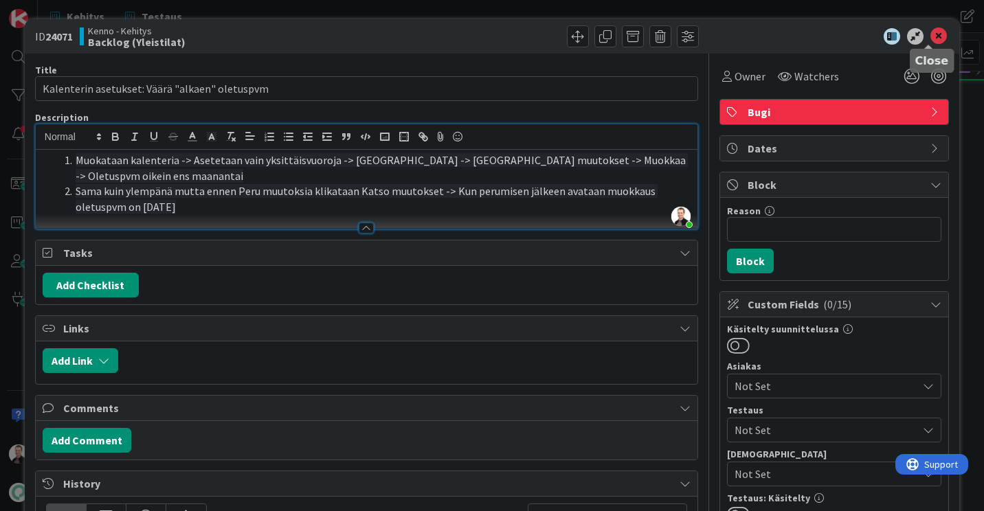
click at [932, 35] on icon at bounding box center [939, 36] width 16 height 16
